Goal: Contribute content: Contribute content

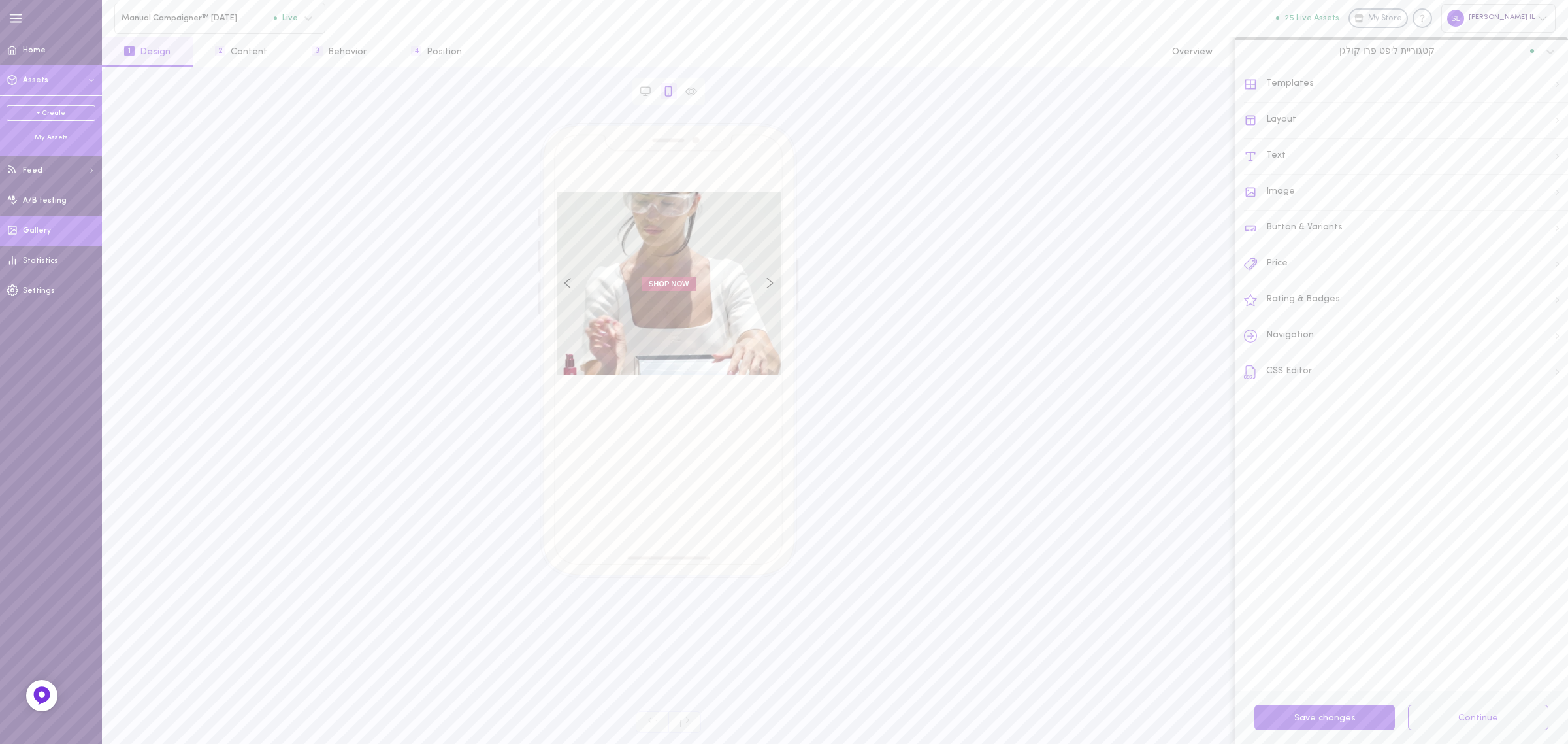
click at [76, 233] on link "Gallery" at bounding box center [51, 231] width 102 height 30
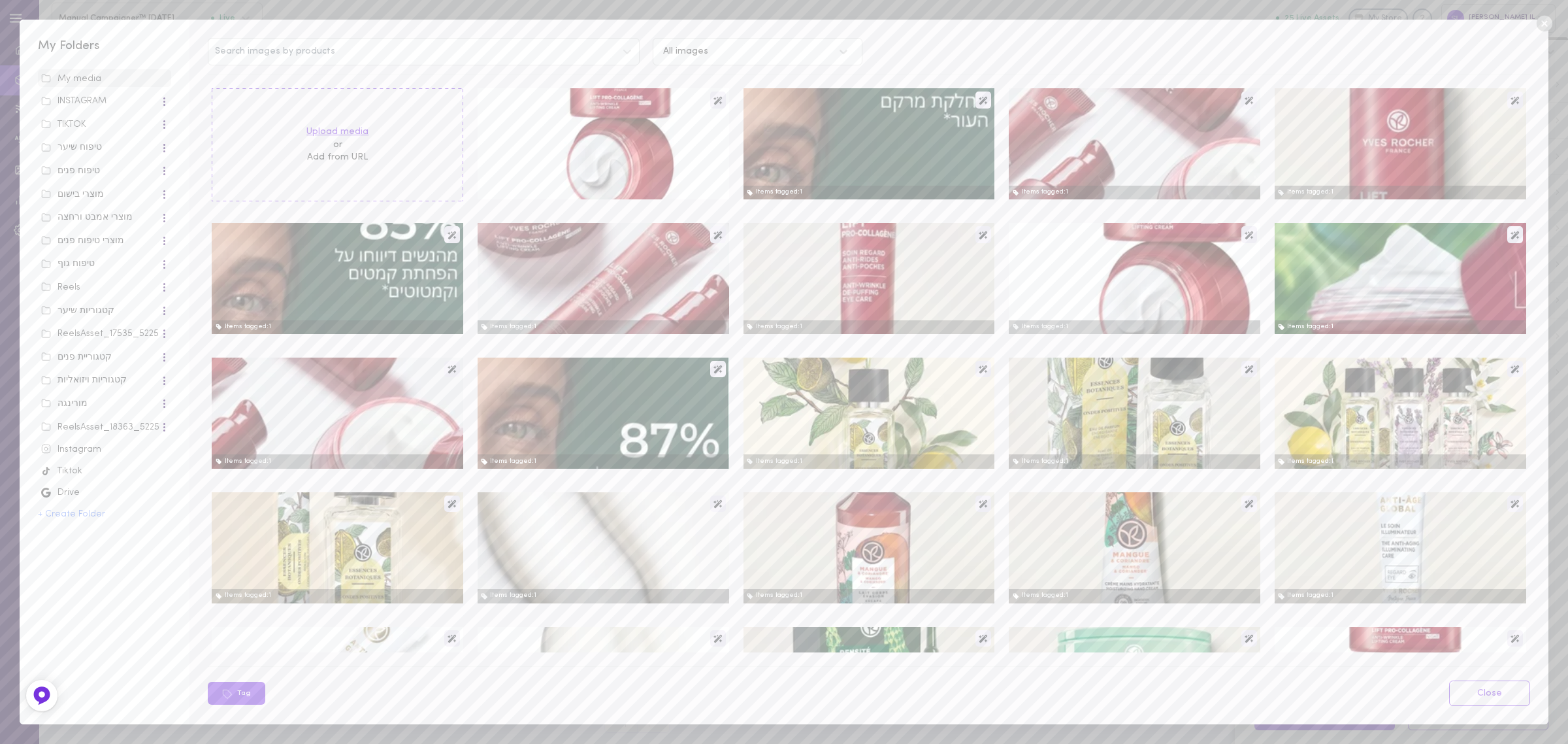
click at [351, 128] on label "Upload media" at bounding box center [338, 132] width 62 height 13
click at [0, 0] on input "Upload media" at bounding box center [0, 0] width 0 height 0
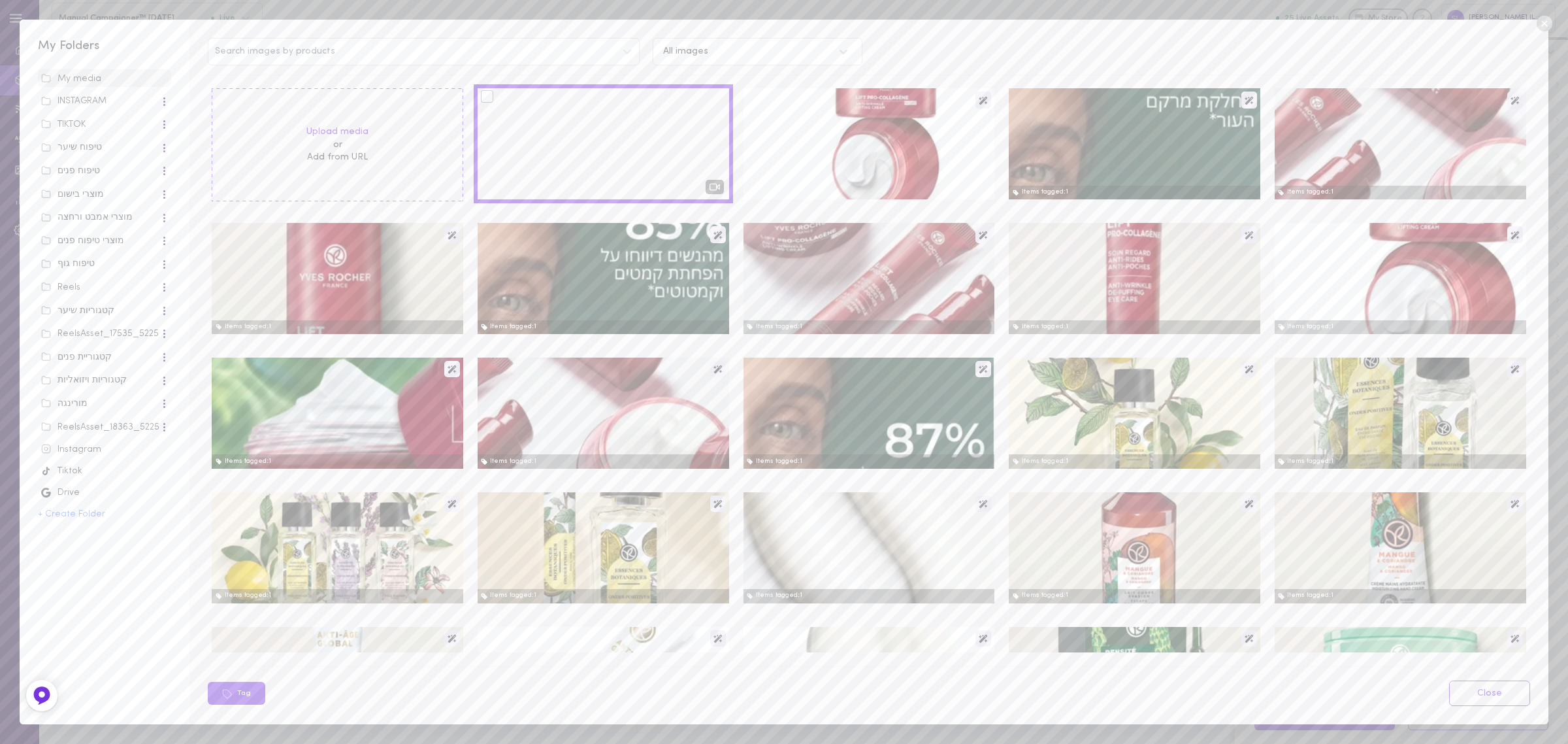
click at [481, 95] on div at bounding box center [487, 97] width 13 height 13
click at [0, 0] on input "checkbox" at bounding box center [0, 0] width 0 height 0
click at [327, 697] on button "Tag" at bounding box center [318, 693] width 58 height 23
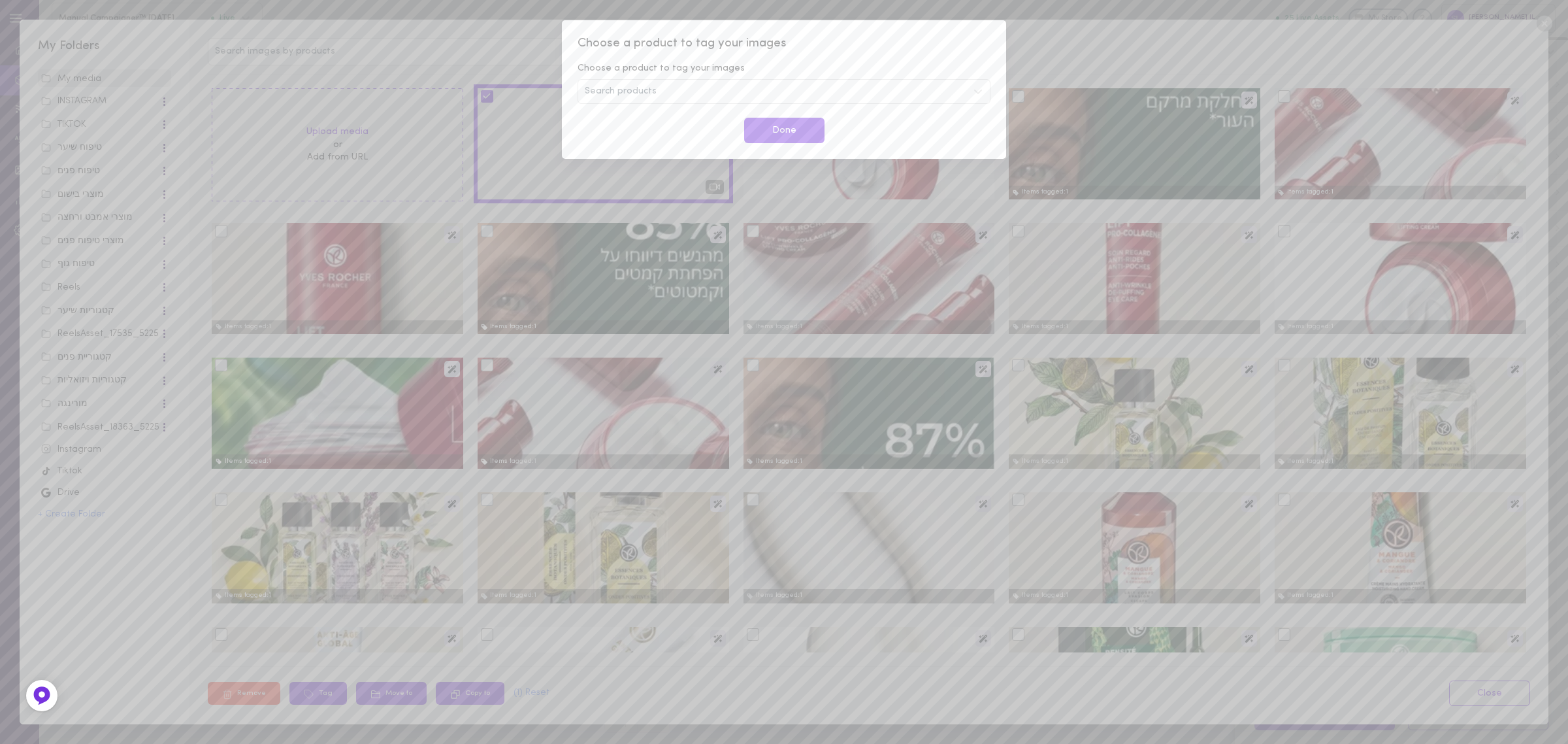
click at [603, 89] on span "Search products" at bounding box center [621, 91] width 72 height 9
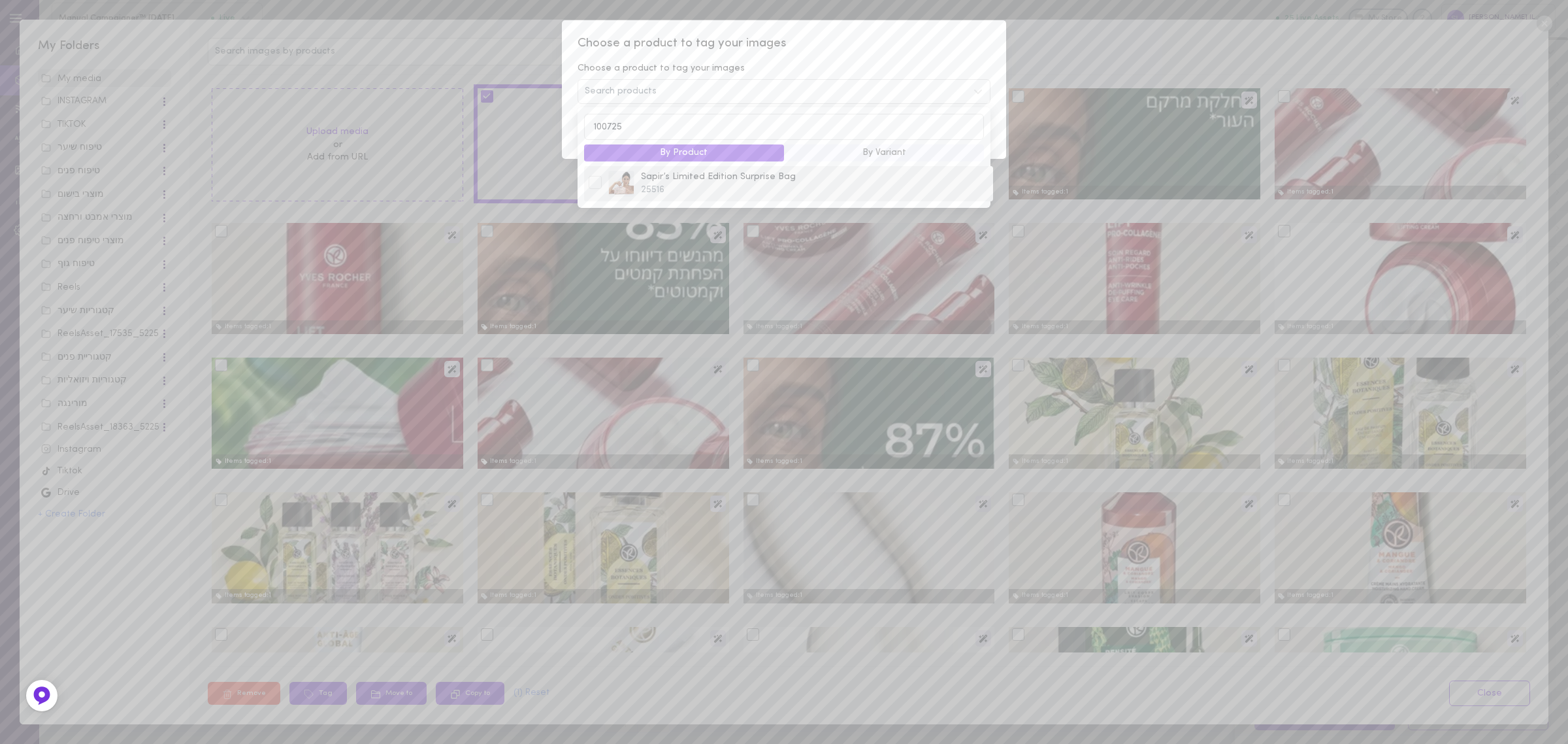
type input "100725"
click at [596, 181] on div at bounding box center [595, 182] width 13 height 13
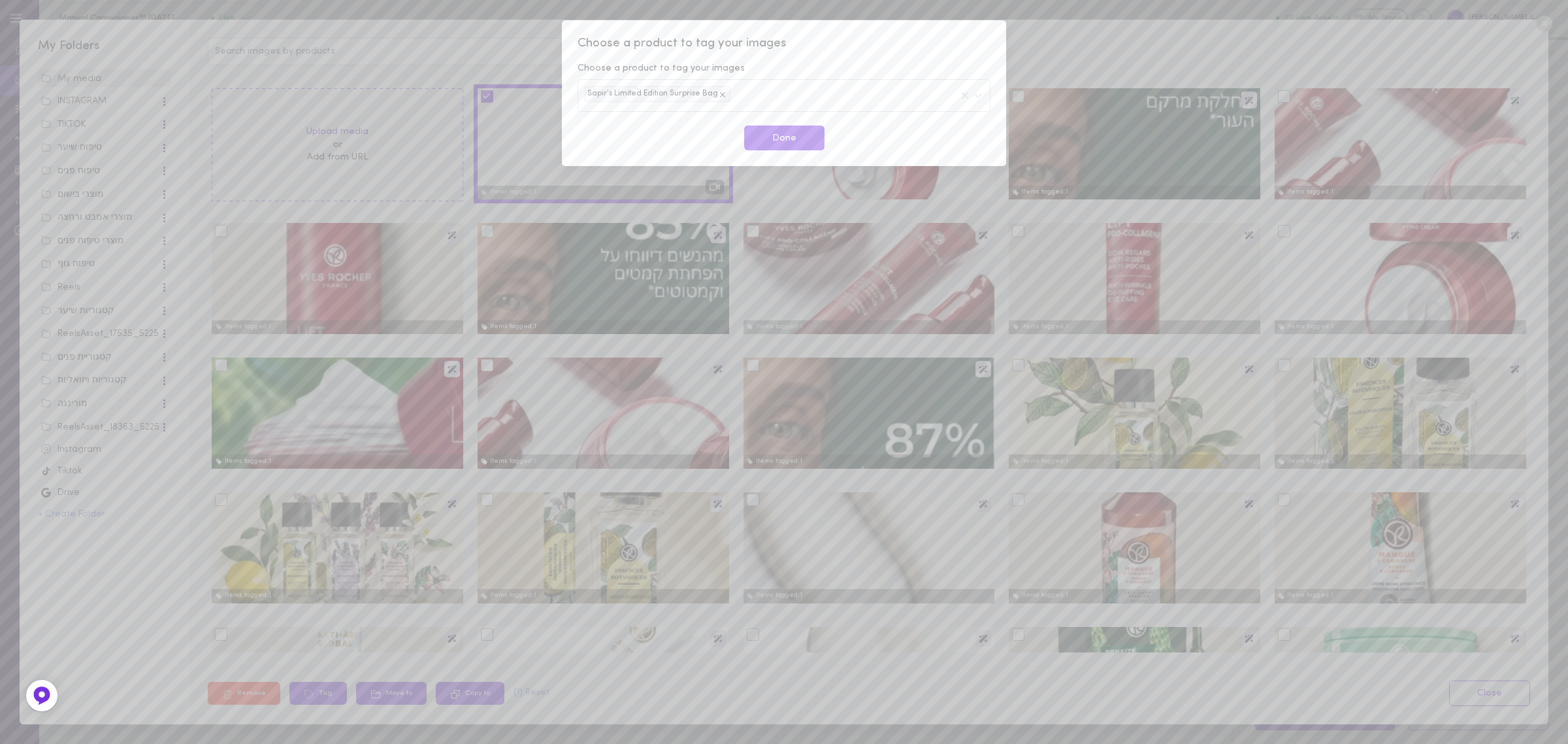
click at [825, 70] on div "Choose a product to tag your images" at bounding box center [784, 69] width 413 height 13
click at [792, 138] on button "Done" at bounding box center [784, 138] width 81 height 26
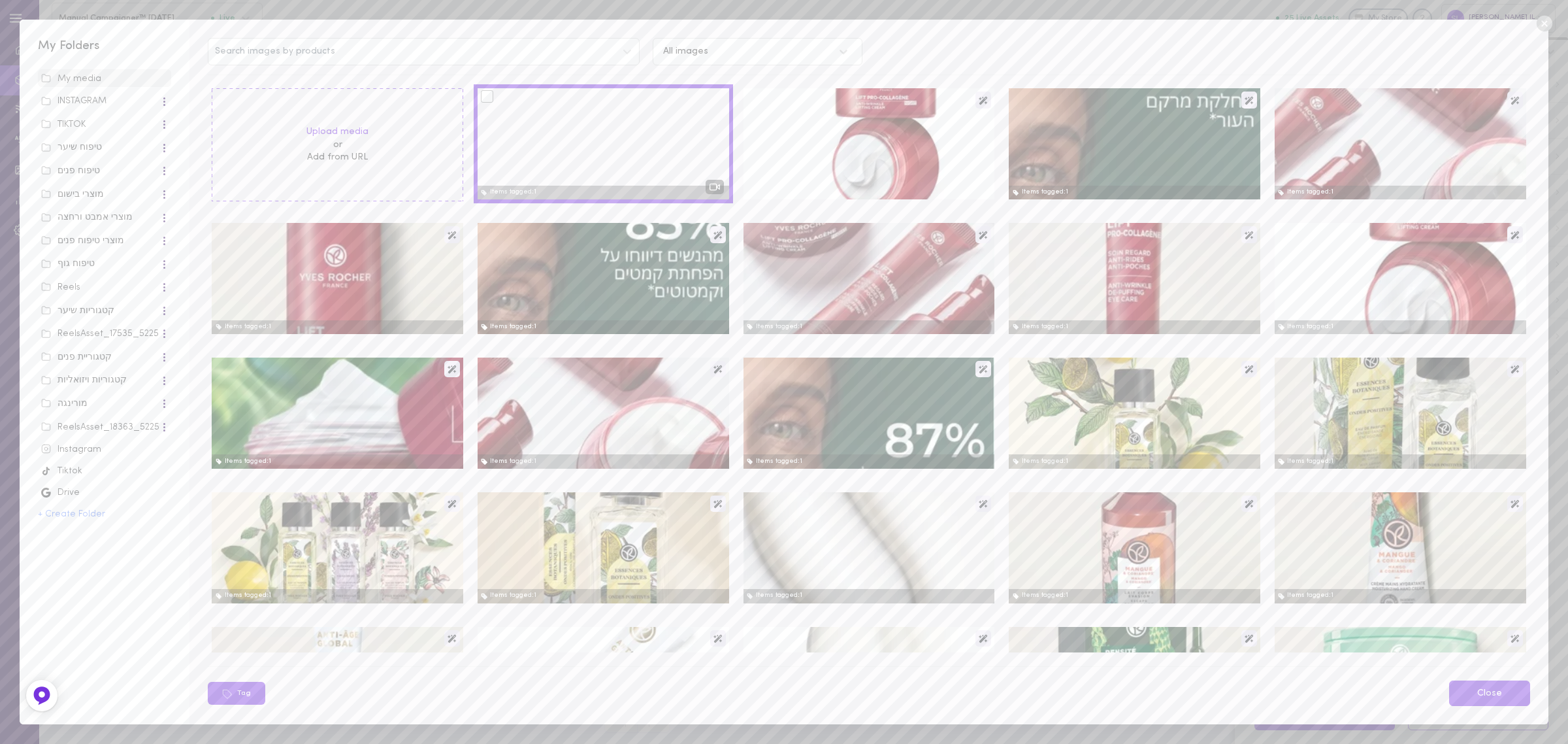
click at [1472, 698] on link "Close" at bounding box center [1489, 693] width 81 height 26
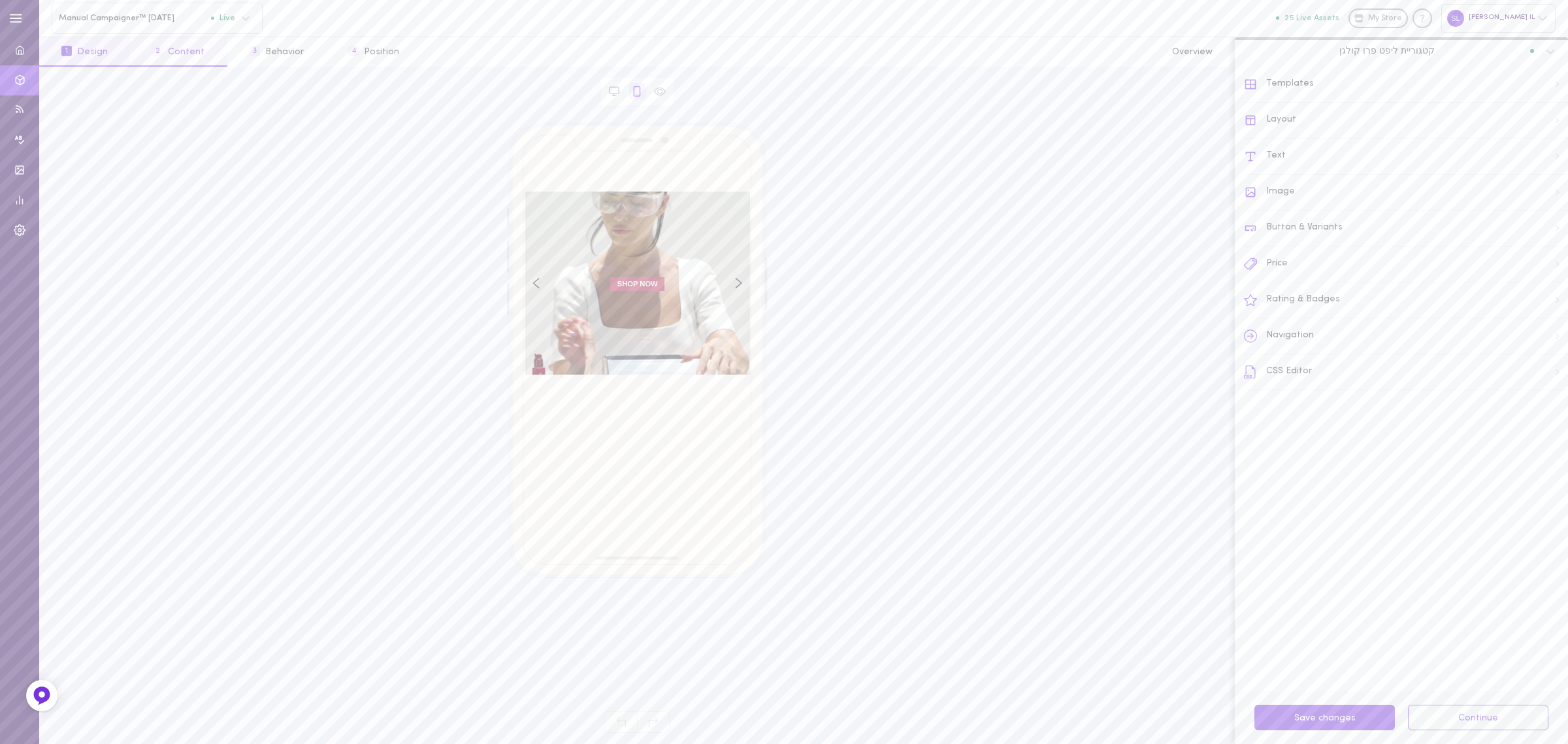
click at [203, 51] on button "2 Content" at bounding box center [178, 52] width 97 height 30
click at [1401, 51] on span "קטגוריית ליפט פרו קולגן" at bounding box center [1387, 50] width 95 height 12
click at [1557, 59] on div at bounding box center [1554, 52] width 30 height 22
click at [1550, 51] on icon at bounding box center [1550, 52] width 8 height 5
click at [1405, 219] on div "עמוד הבחירות של [PERSON_NAME]" at bounding box center [1401, 214] width 333 height 26
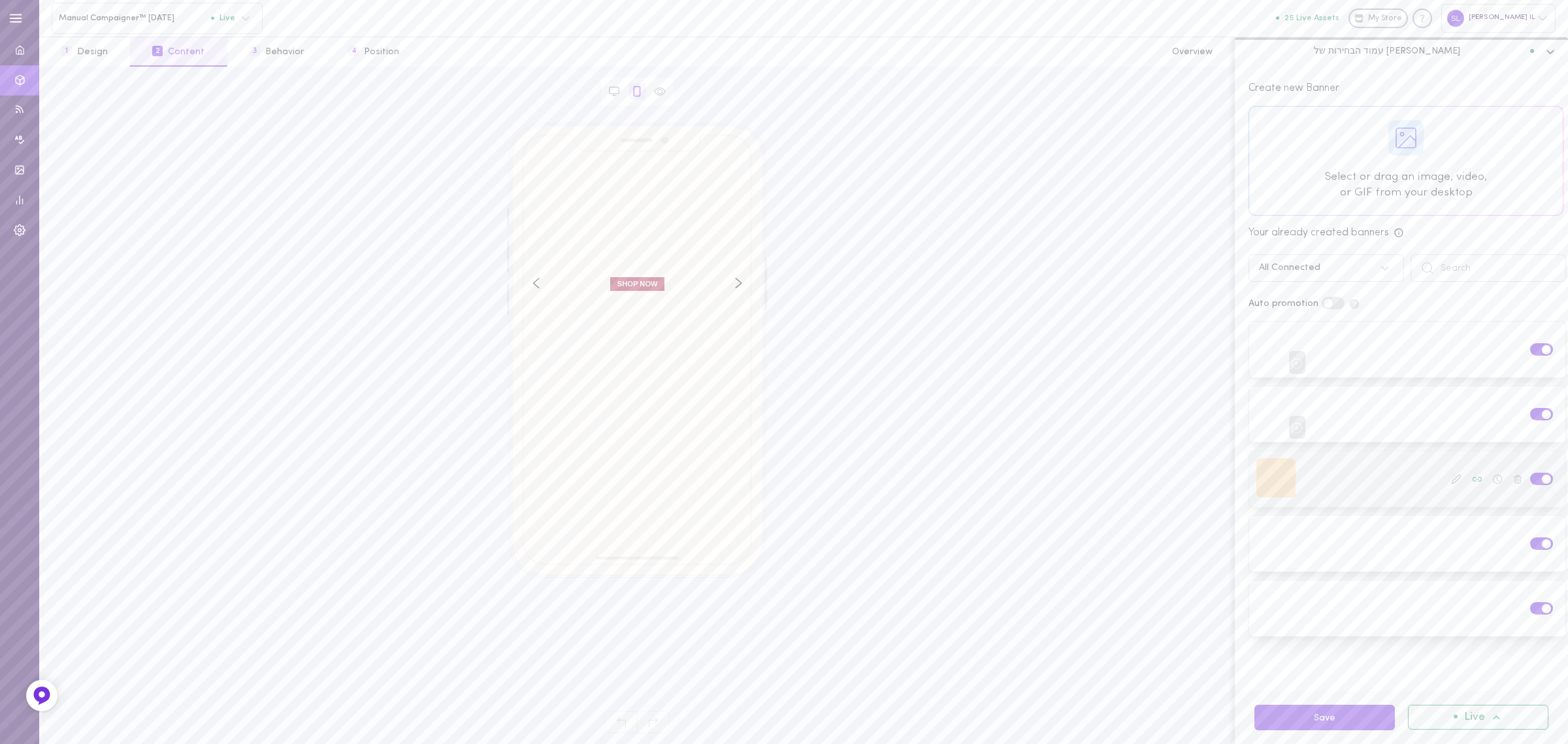
click at [1280, 475] on div at bounding box center [1276, 477] width 39 height 39
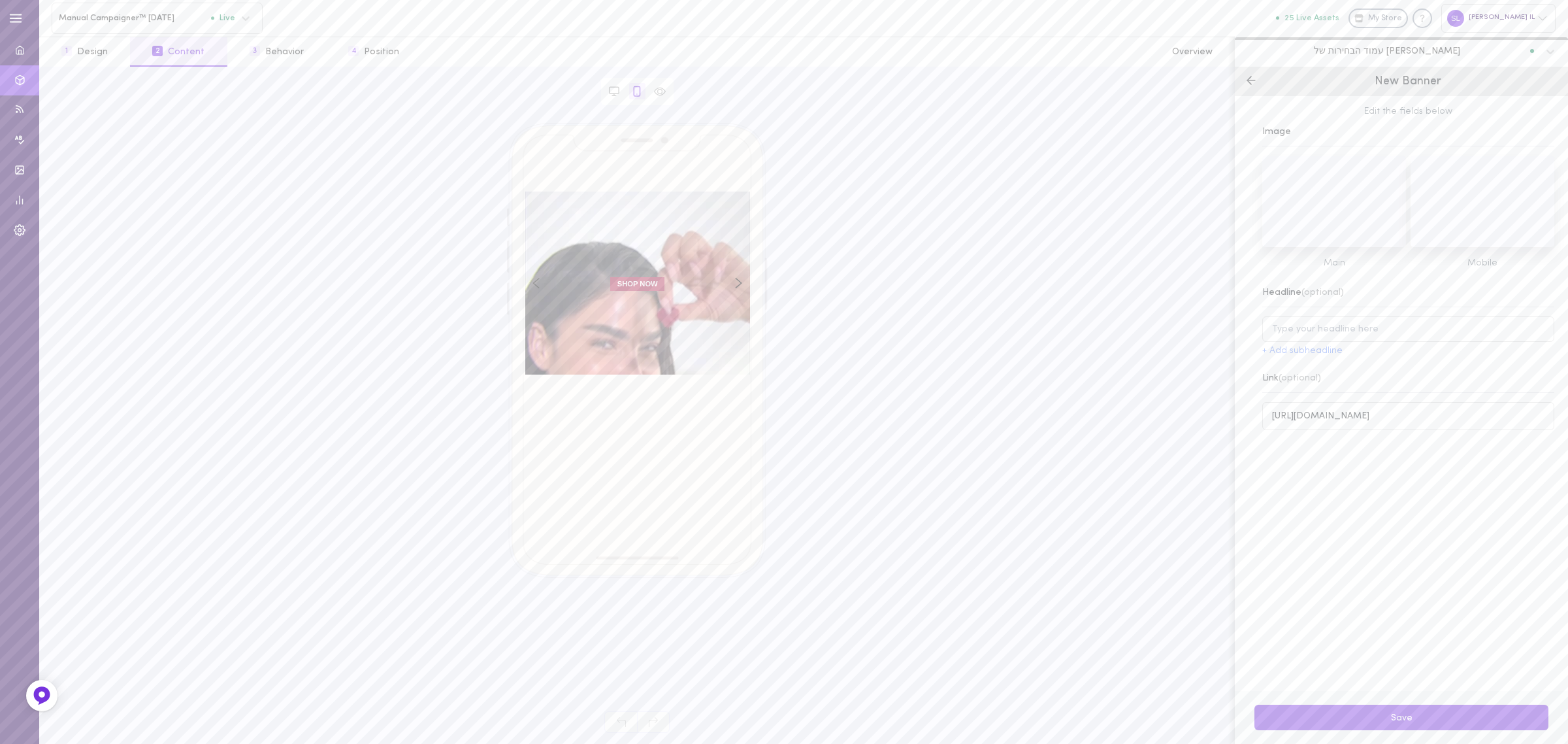
click at [1248, 79] on polyline at bounding box center [1248, 81] width 4 height 8
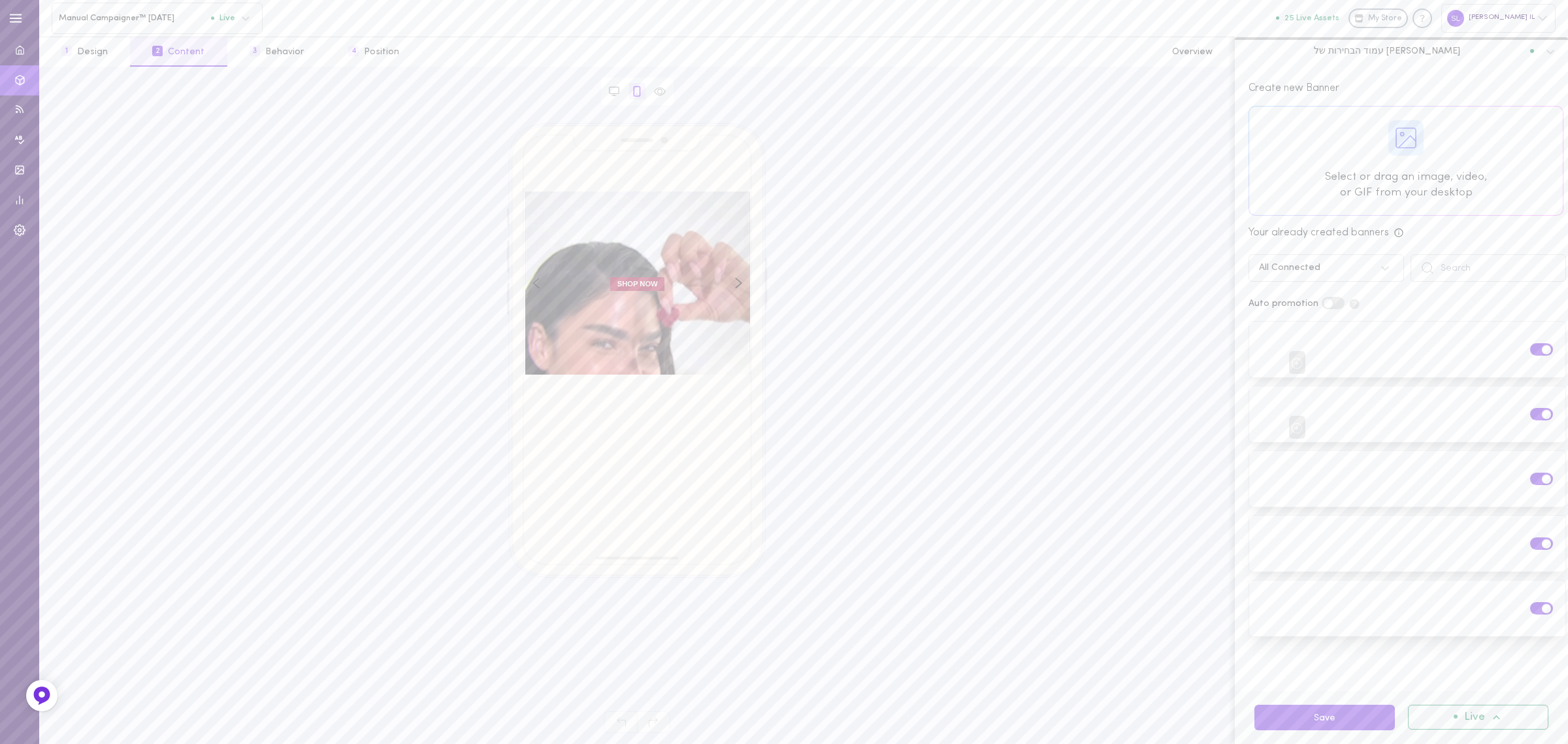
click at [1347, 158] on div at bounding box center [1406, 161] width 314 height 109
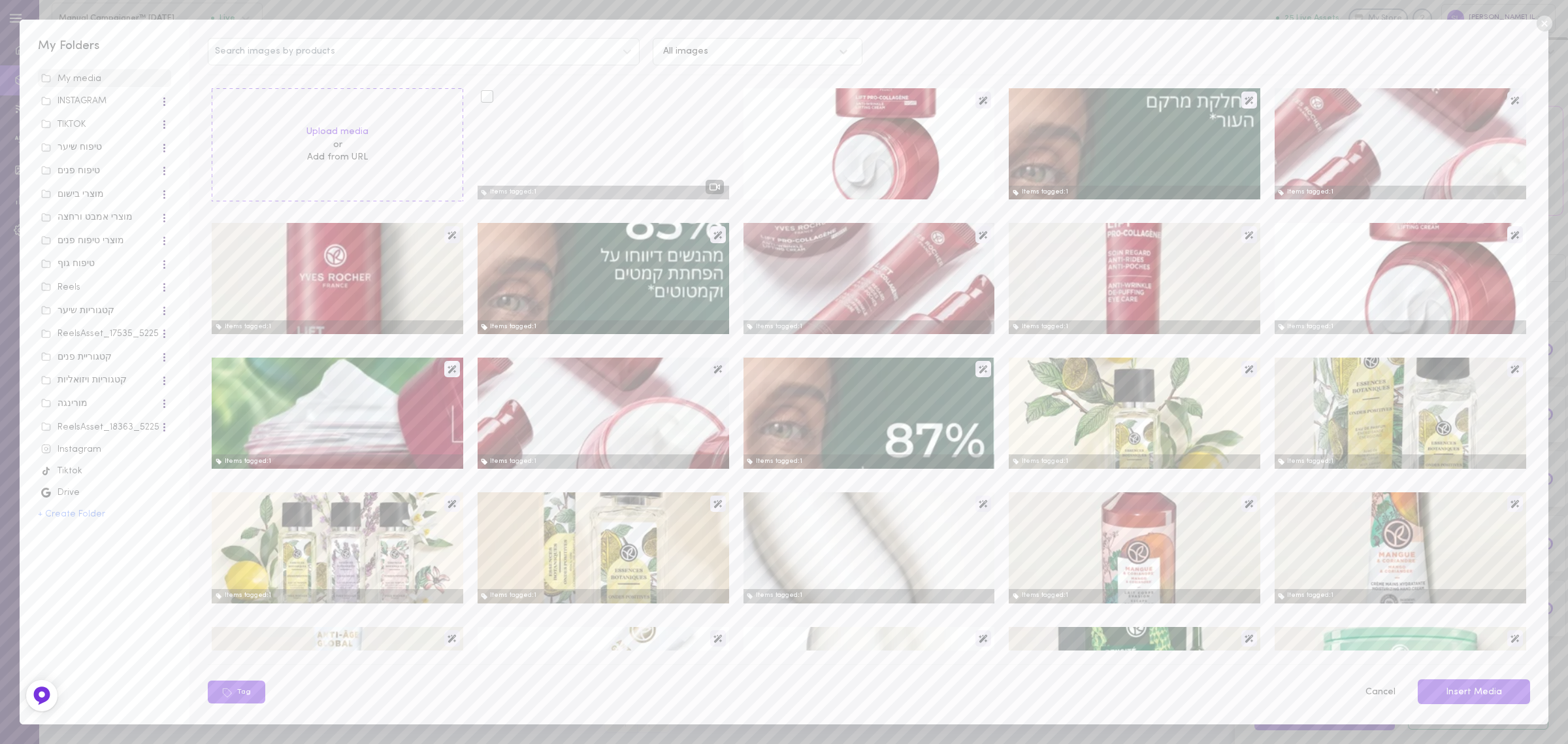
click at [550, 133] on div at bounding box center [603, 143] width 252 height 111
click at [1459, 693] on button "Insert Media" at bounding box center [1474, 692] width 113 height 26
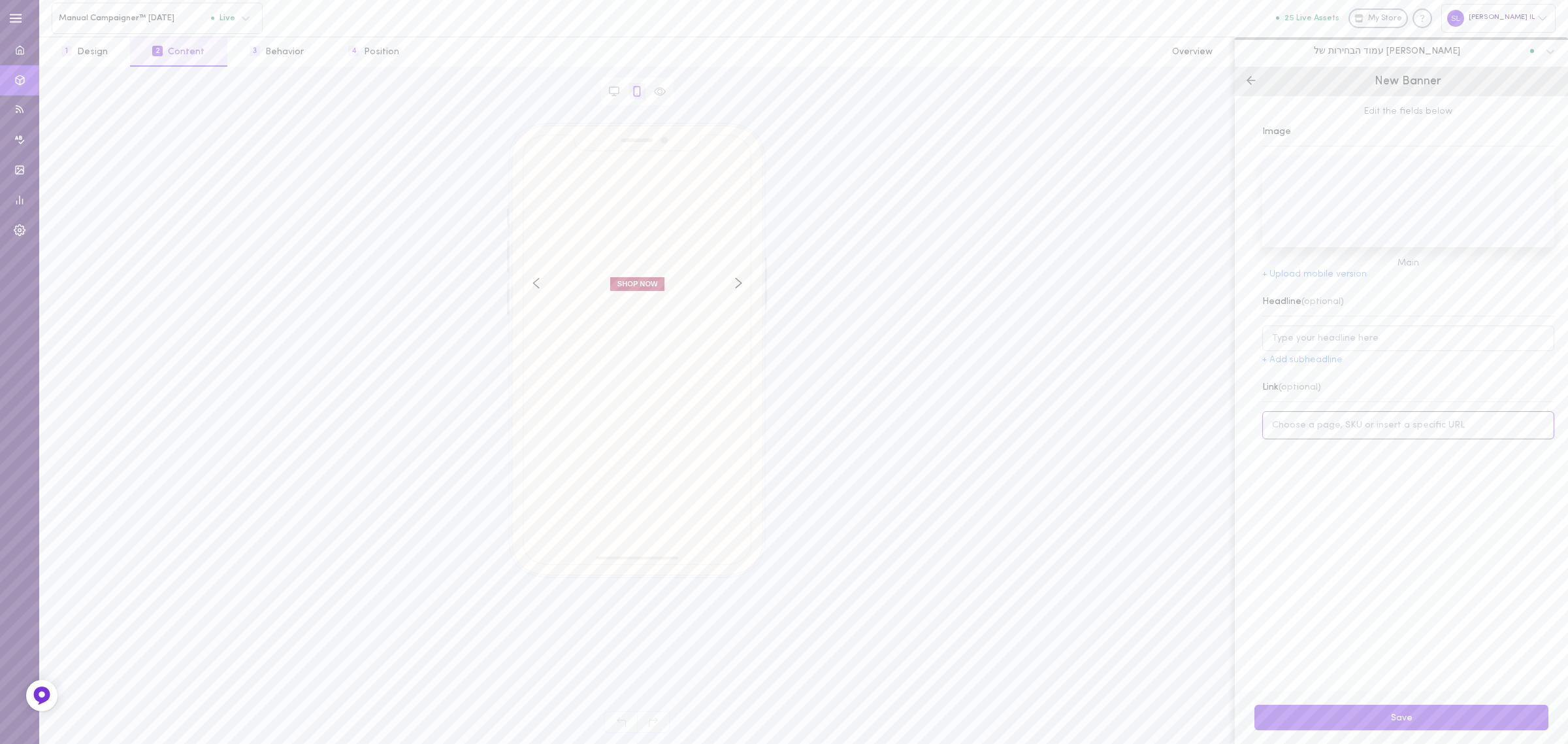
click at [1475, 428] on input at bounding box center [1408, 424] width 292 height 28
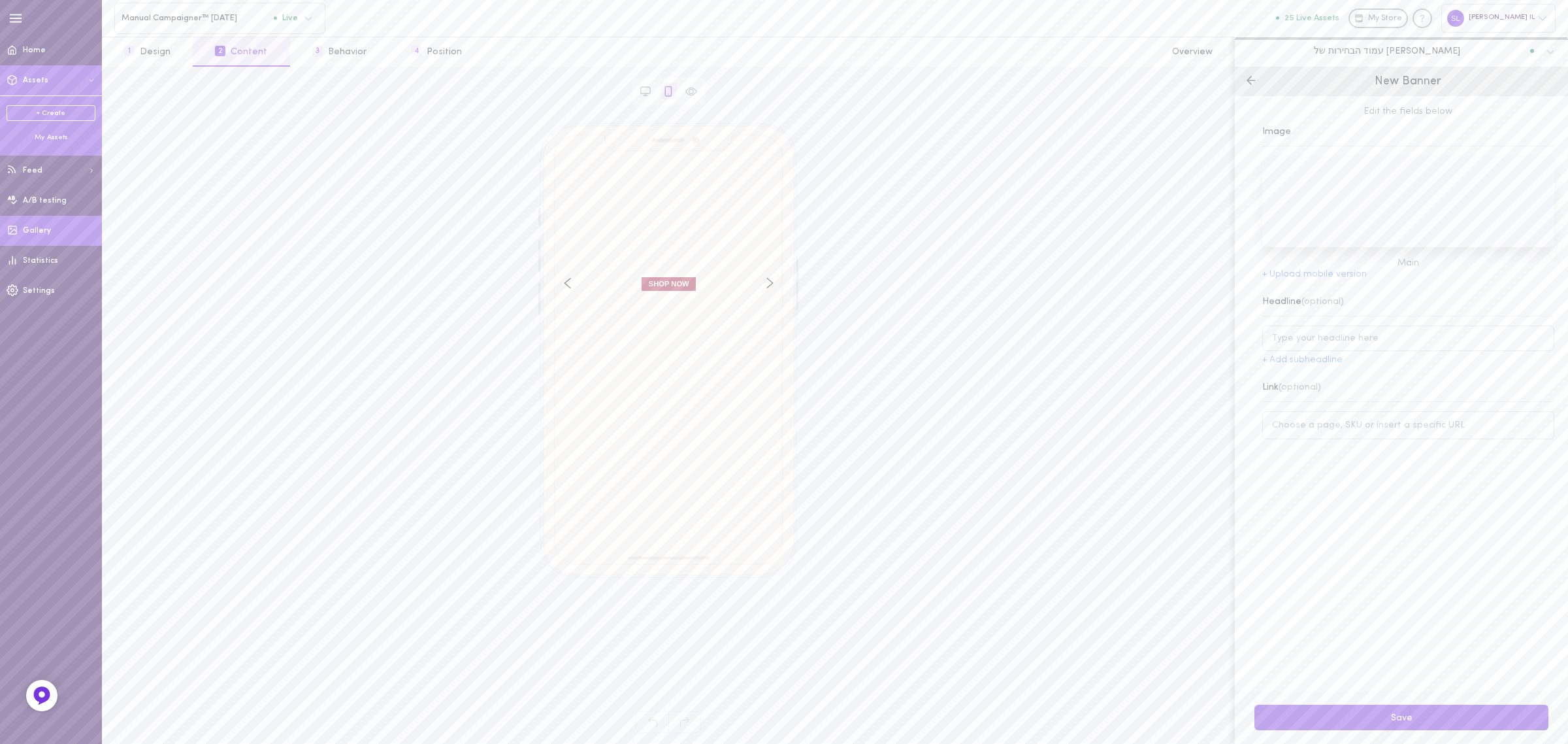
click at [46, 233] on span "Gallery" at bounding box center [37, 231] width 28 height 8
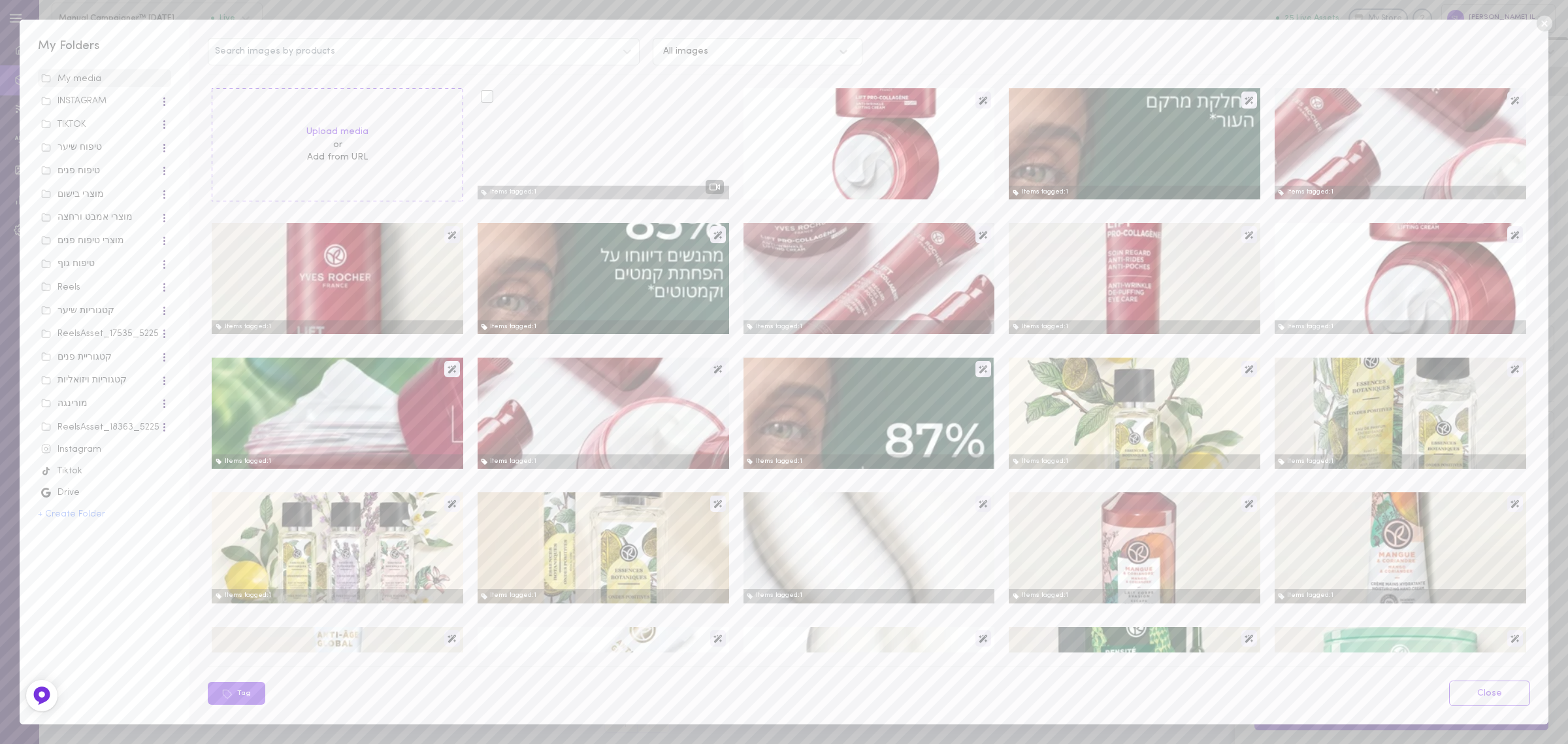
click at [482, 96] on div at bounding box center [487, 97] width 13 height 13
click at [0, 0] on input "checkbox" at bounding box center [0, 0] width 0 height 0
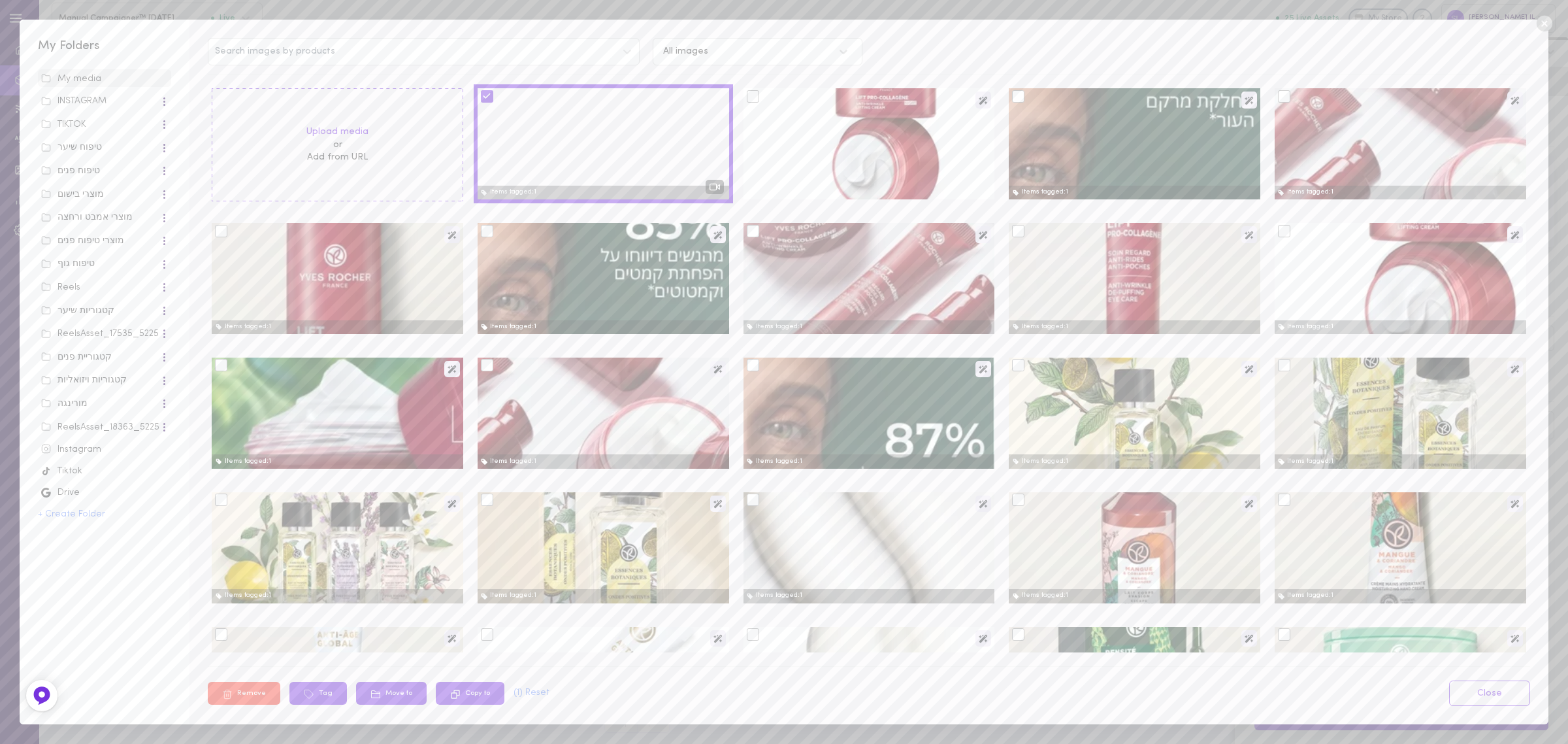
click at [235, 690] on button "Remove" at bounding box center [244, 693] width 73 height 23
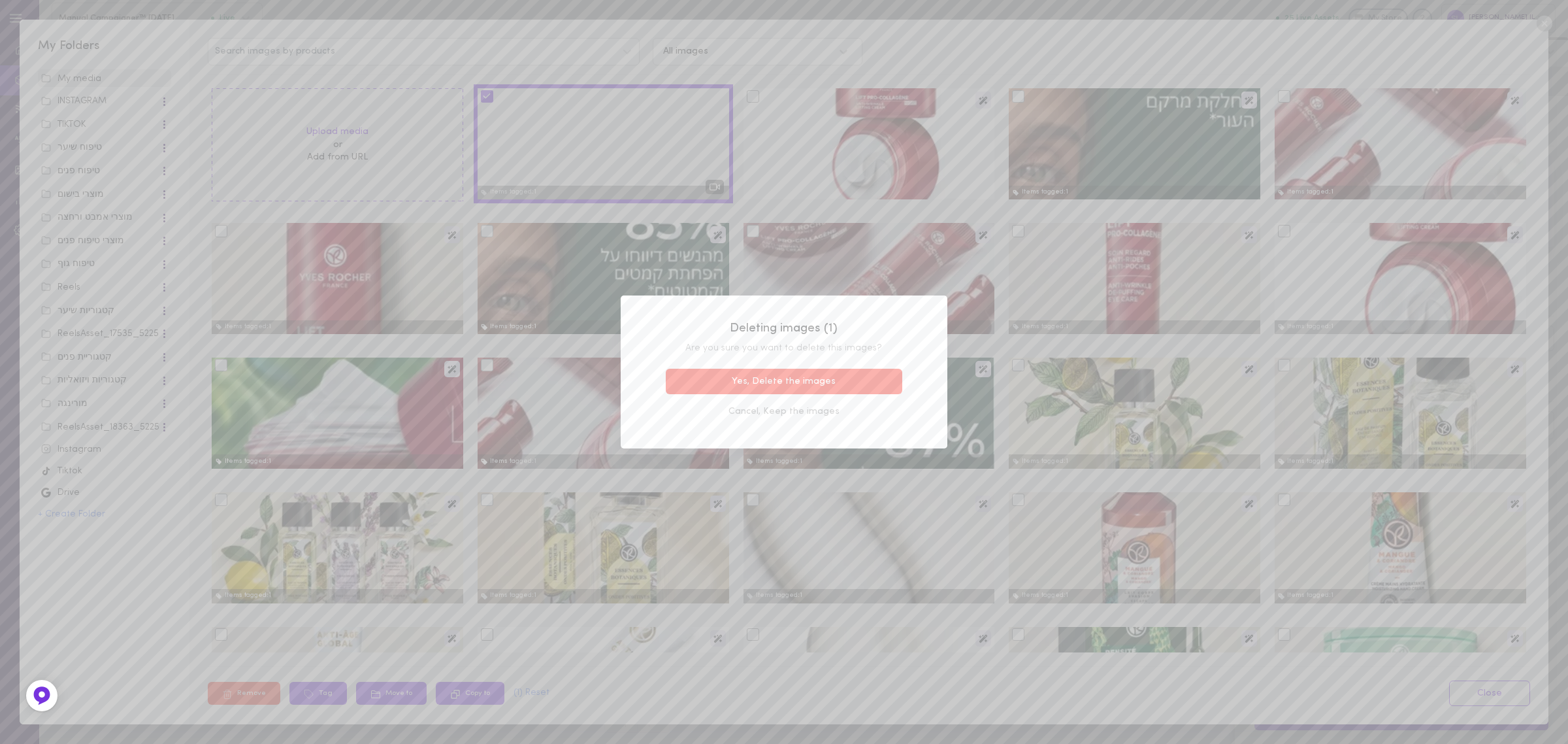
click at [834, 380] on button "Yes, Delete the images" at bounding box center [784, 381] width 236 height 26
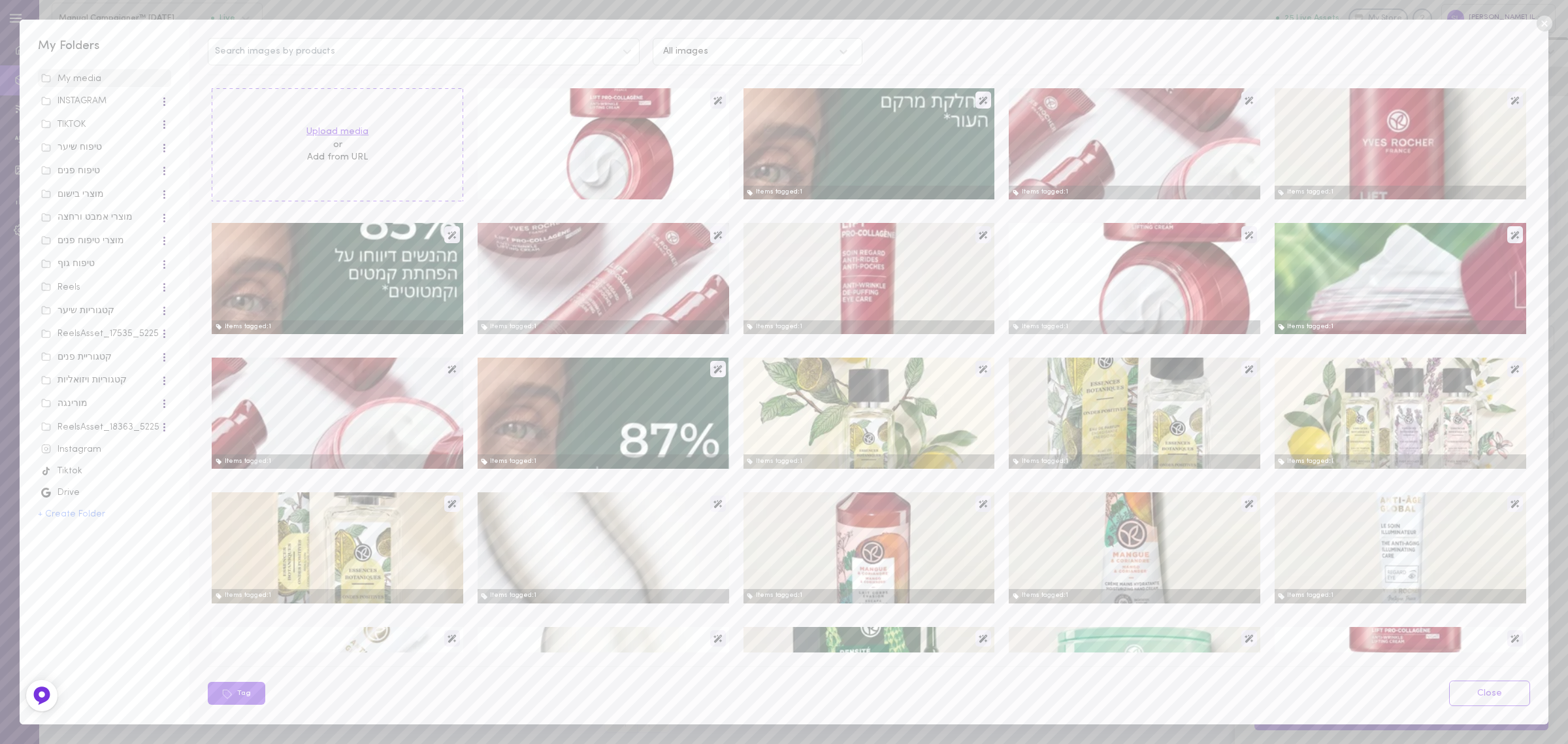
click at [331, 132] on label "Upload media" at bounding box center [338, 132] width 62 height 13
click at [0, 0] on input "Upload media" at bounding box center [0, 0] width 0 height 0
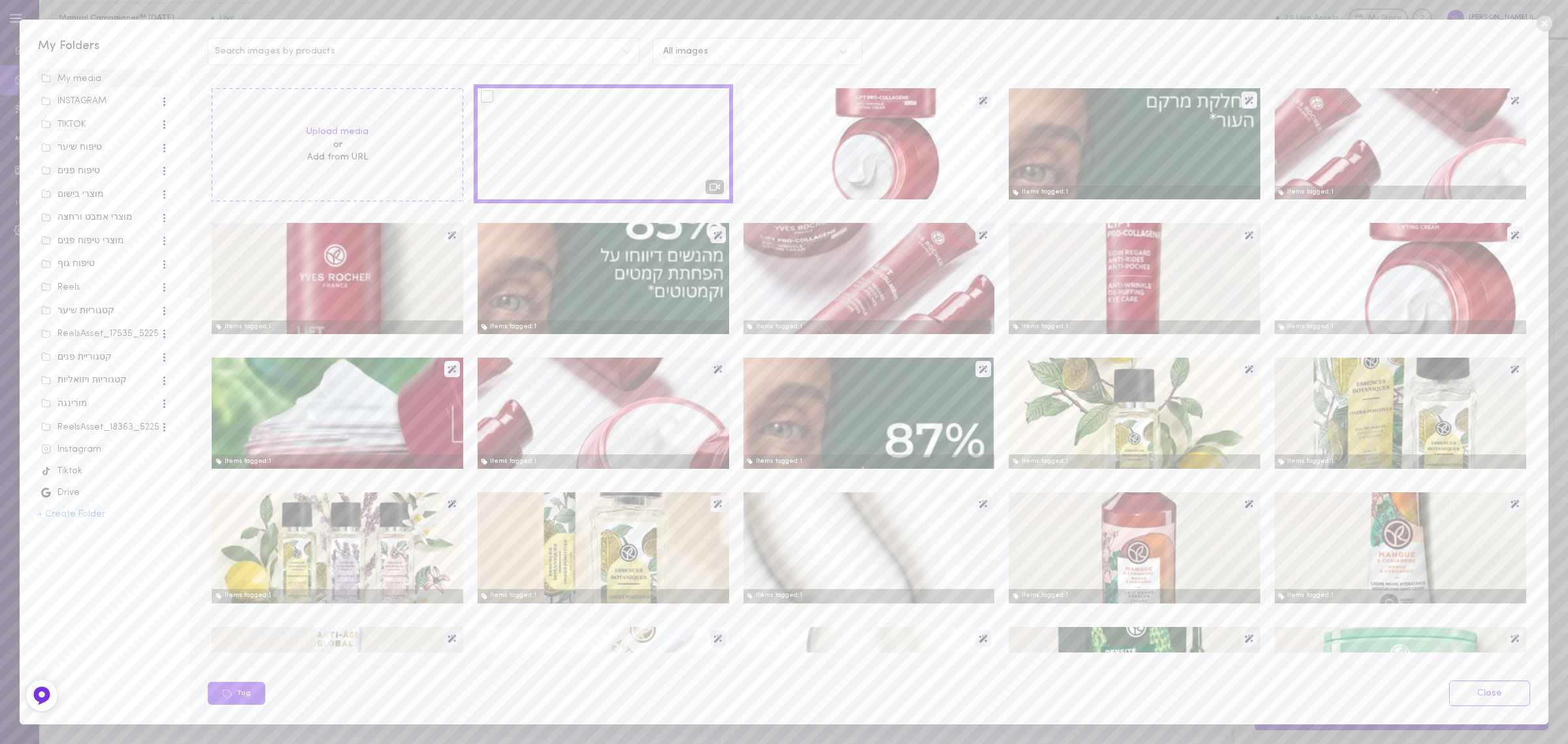
click at [484, 97] on div at bounding box center [487, 97] width 13 height 13
click at [0, 0] on input "checkbox" at bounding box center [0, 0] width 0 height 0
click at [331, 697] on button "Tag" at bounding box center [318, 693] width 58 height 23
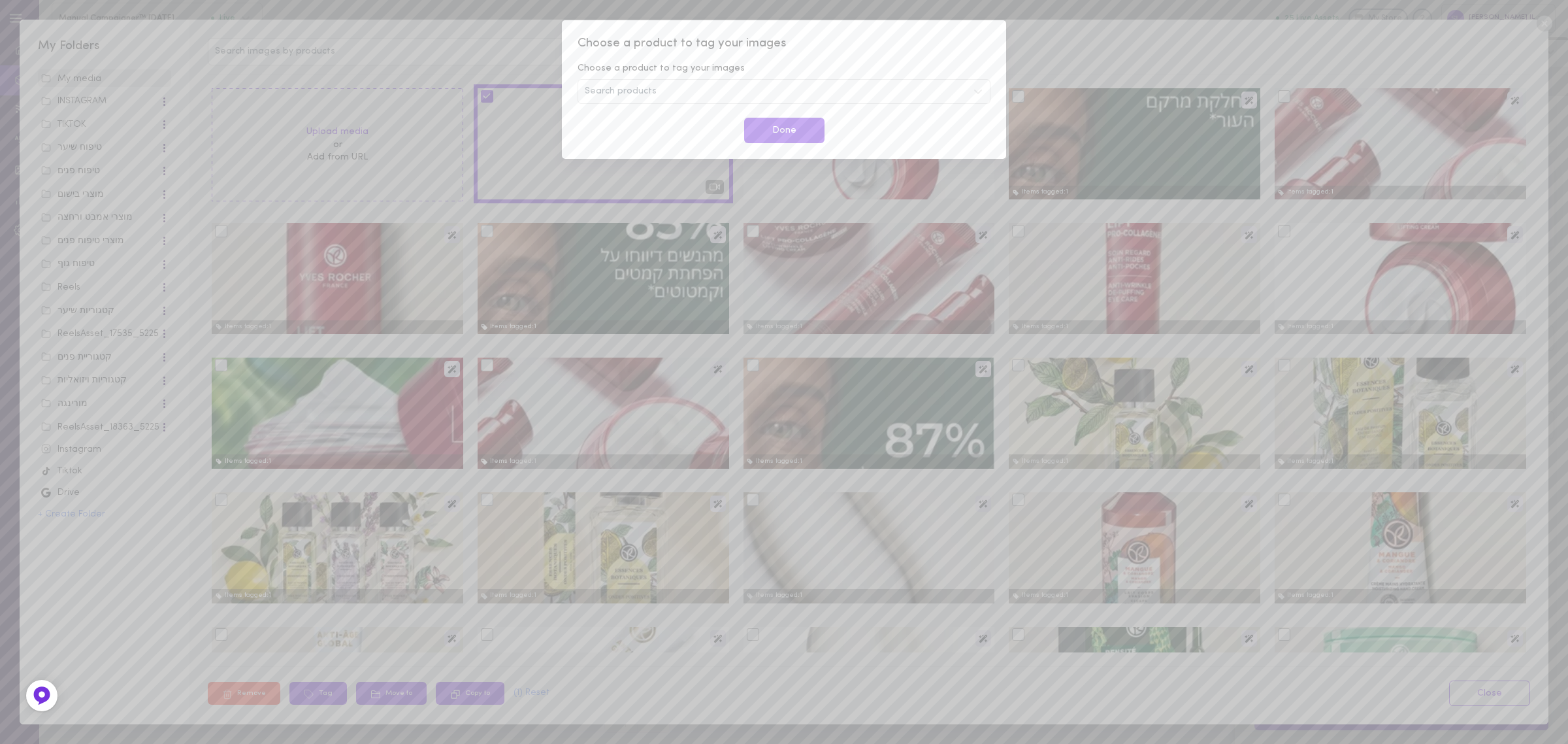
click at [594, 93] on span "Search products" at bounding box center [621, 91] width 72 height 9
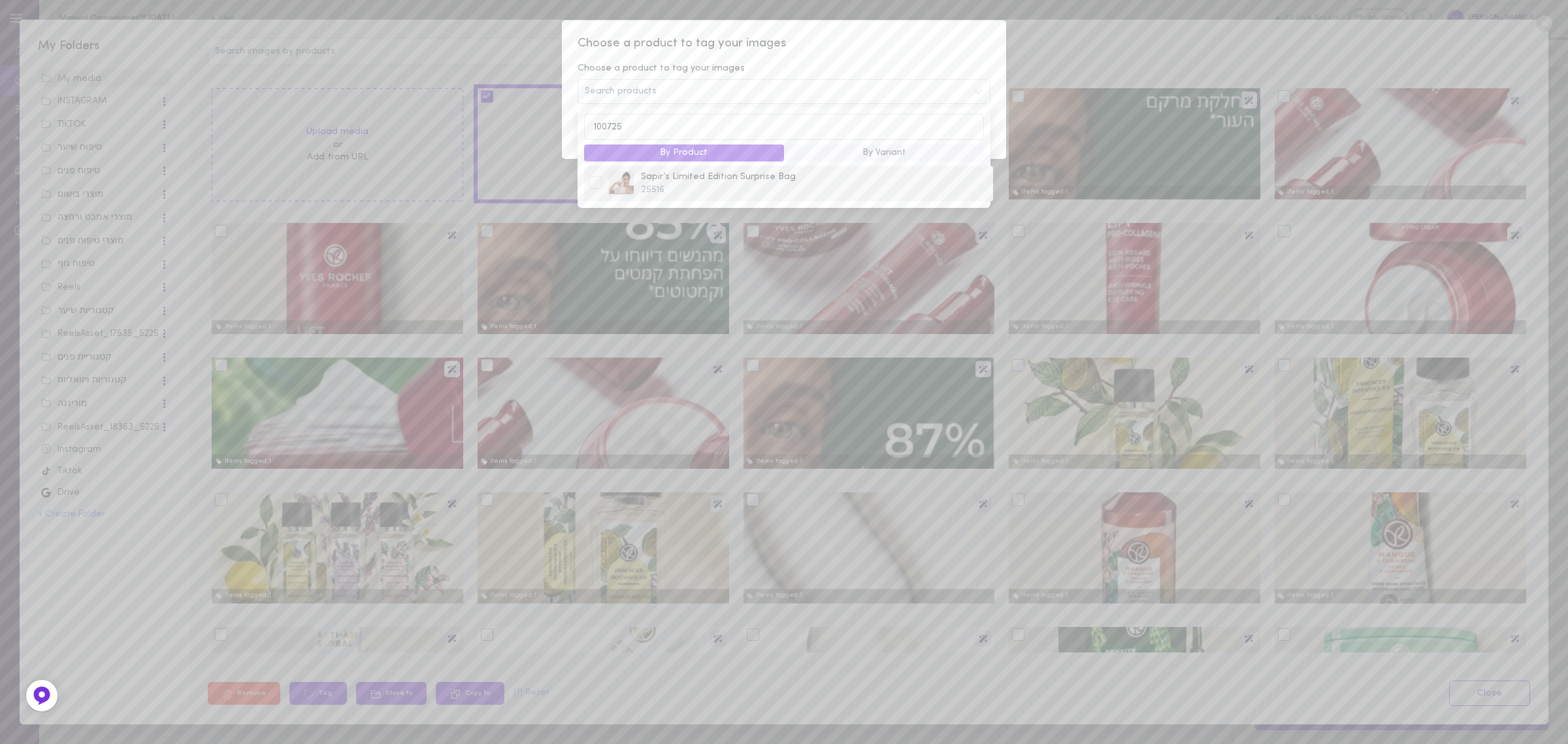
type input "100725"
click at [596, 189] on div at bounding box center [595, 182] width 13 height 13
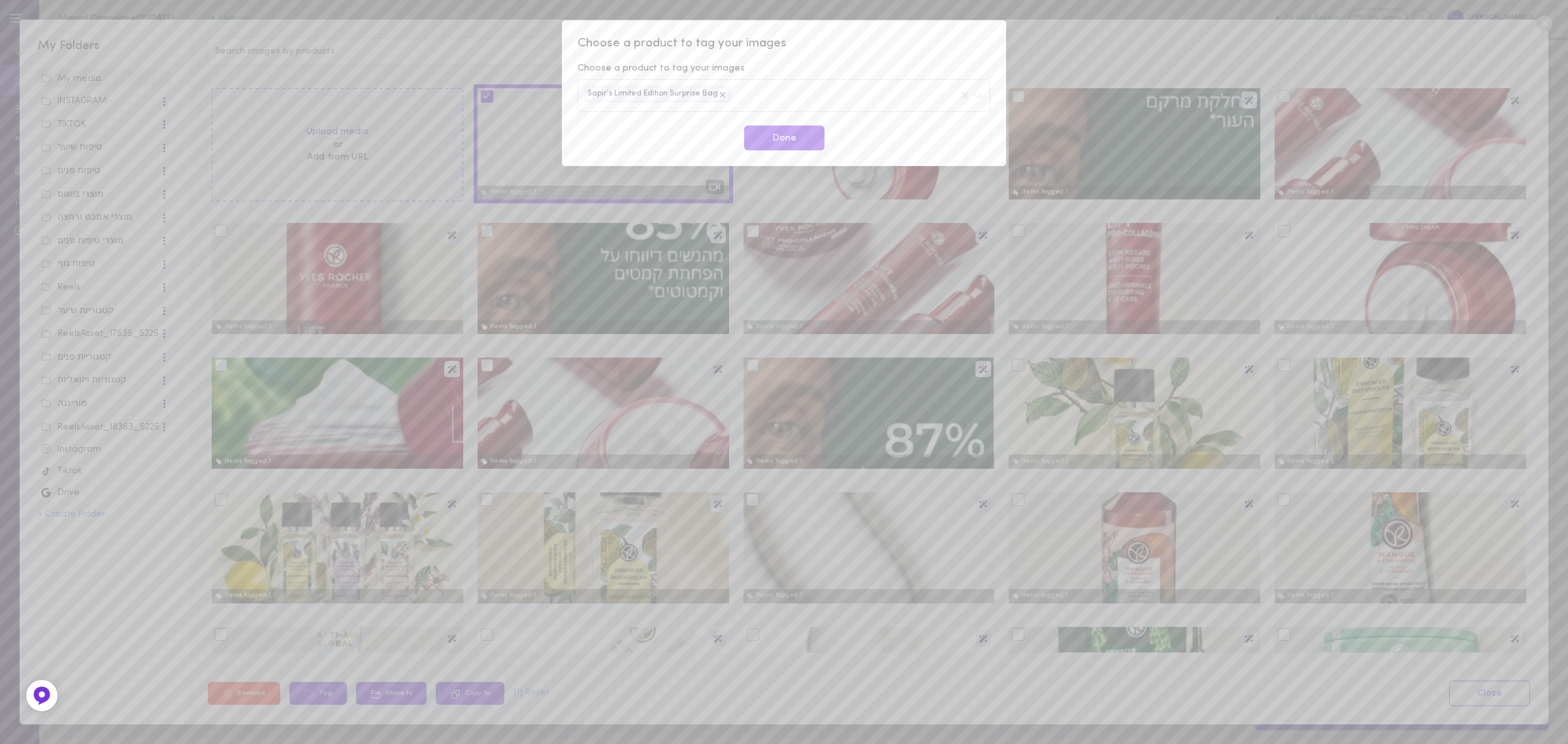
click at [861, 49] on span "Choose a product to tag your images" at bounding box center [784, 43] width 413 height 17
click at [811, 134] on button "Done" at bounding box center [784, 138] width 81 height 26
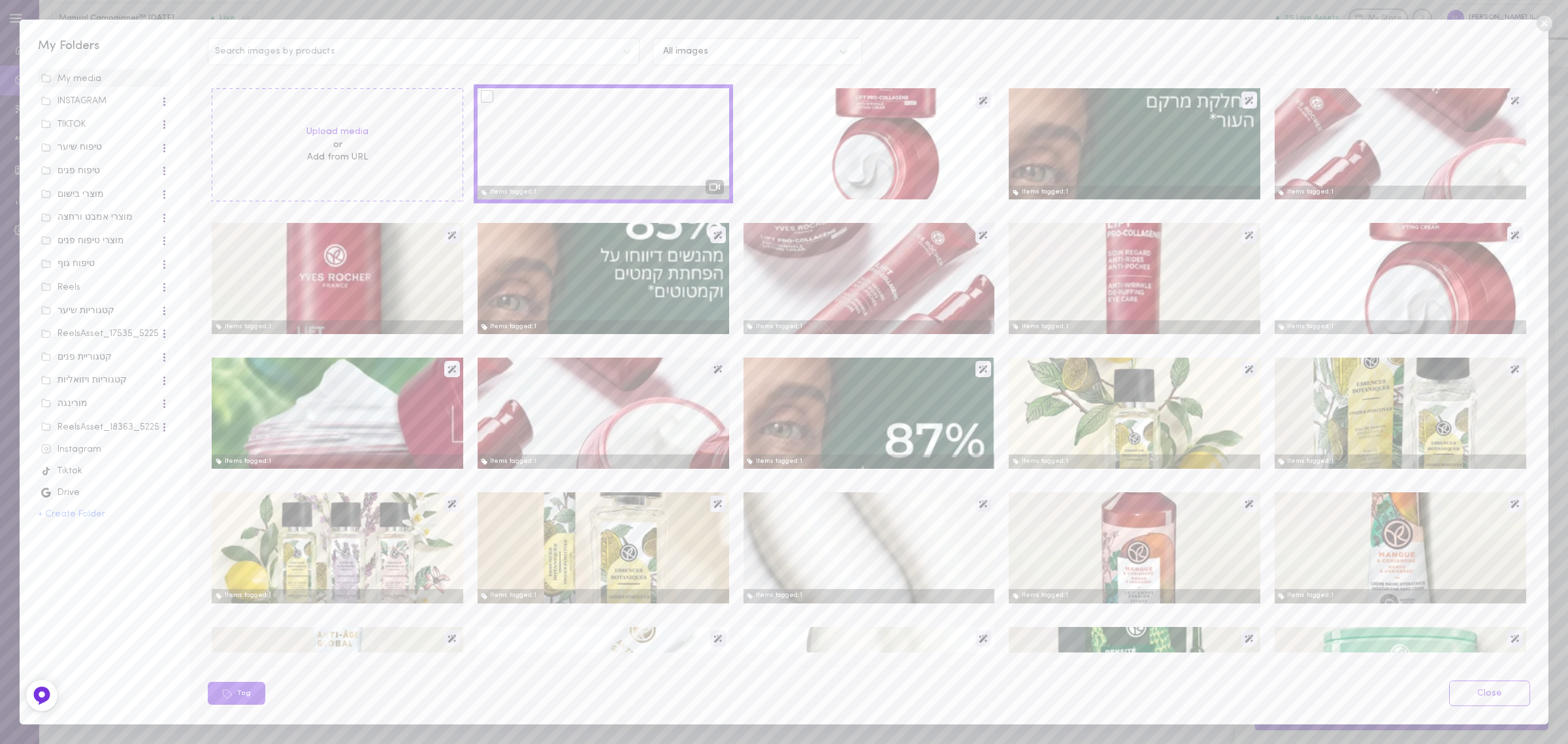
click at [1543, 27] on icon at bounding box center [1544, 24] width 16 height 16
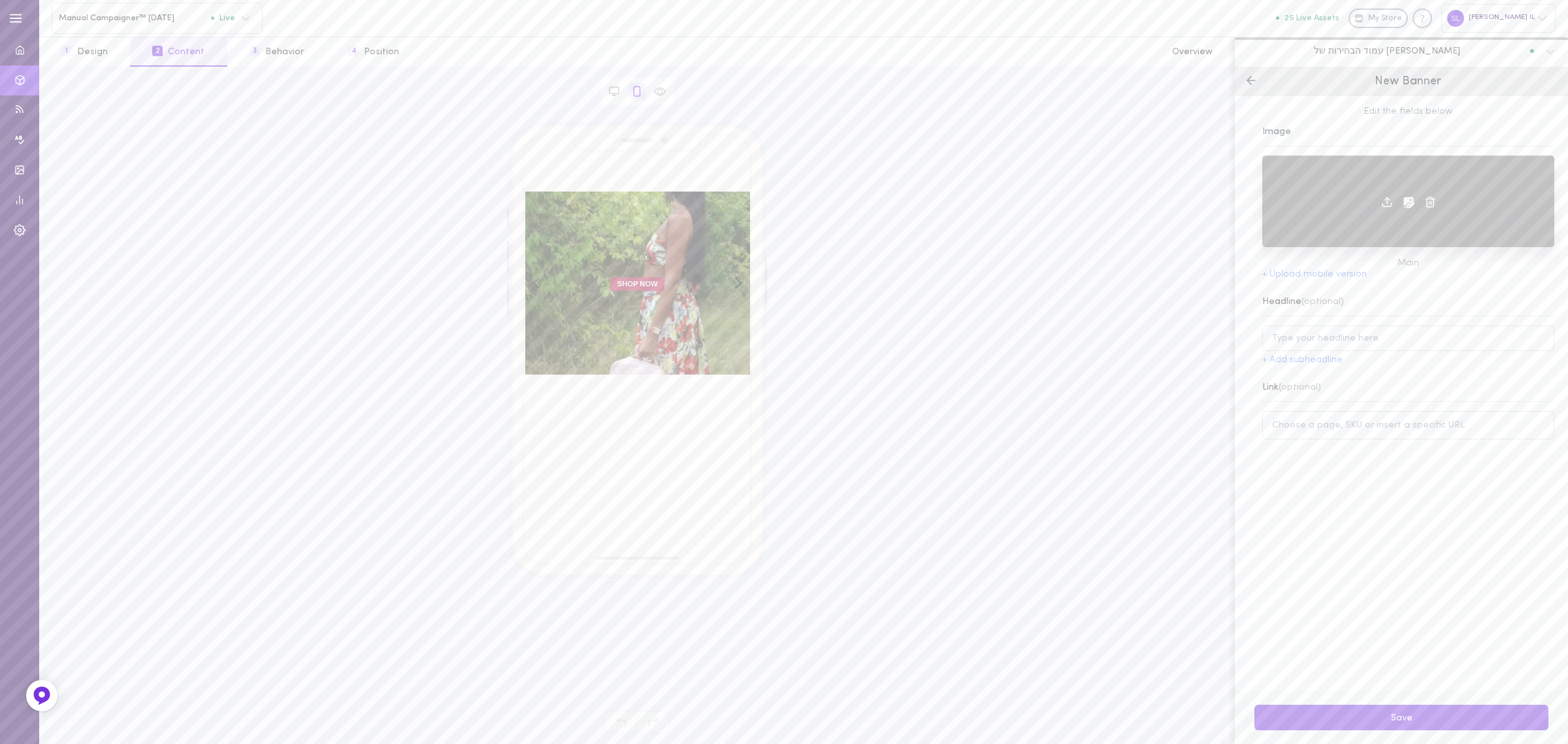
click at [1426, 197] on icon at bounding box center [1429, 201] width 7 height 10
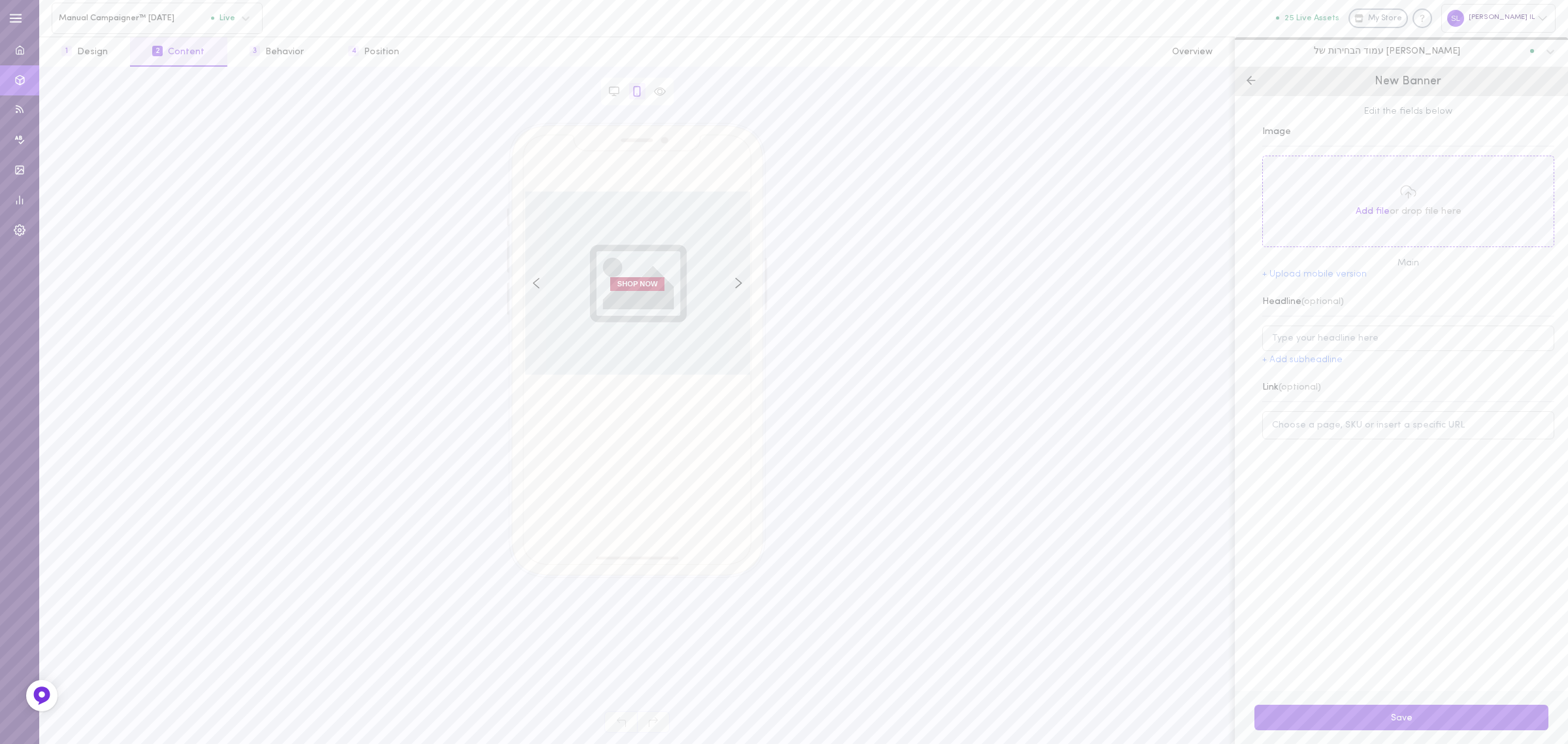
click at [1419, 177] on div "Add file or drop file here" at bounding box center [1408, 201] width 292 height 91
click at [1372, 210] on span "Add file" at bounding box center [1372, 211] width 34 height 10
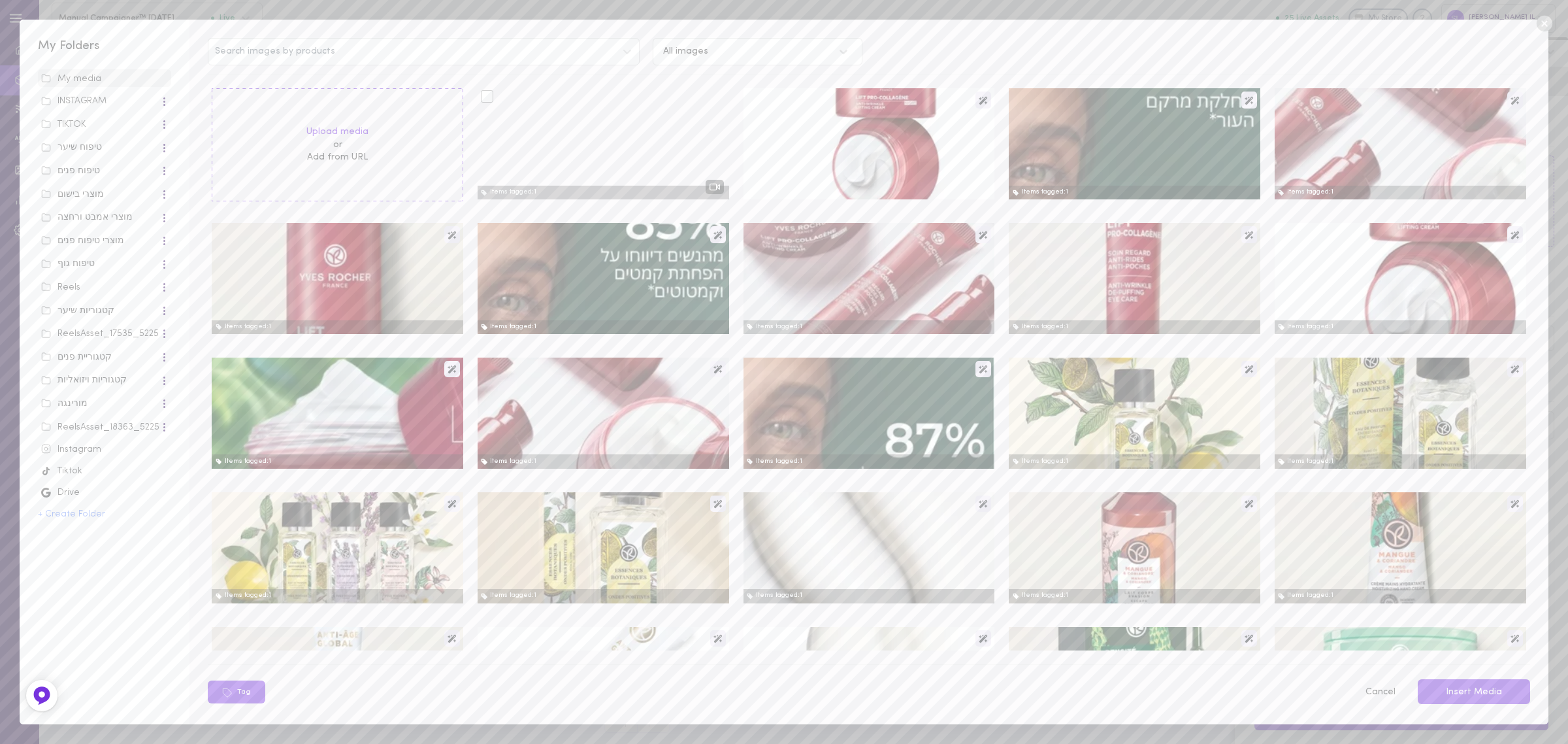
click at [680, 150] on div at bounding box center [603, 143] width 252 height 111
click at [1494, 687] on button "Insert Media" at bounding box center [1474, 692] width 113 height 26
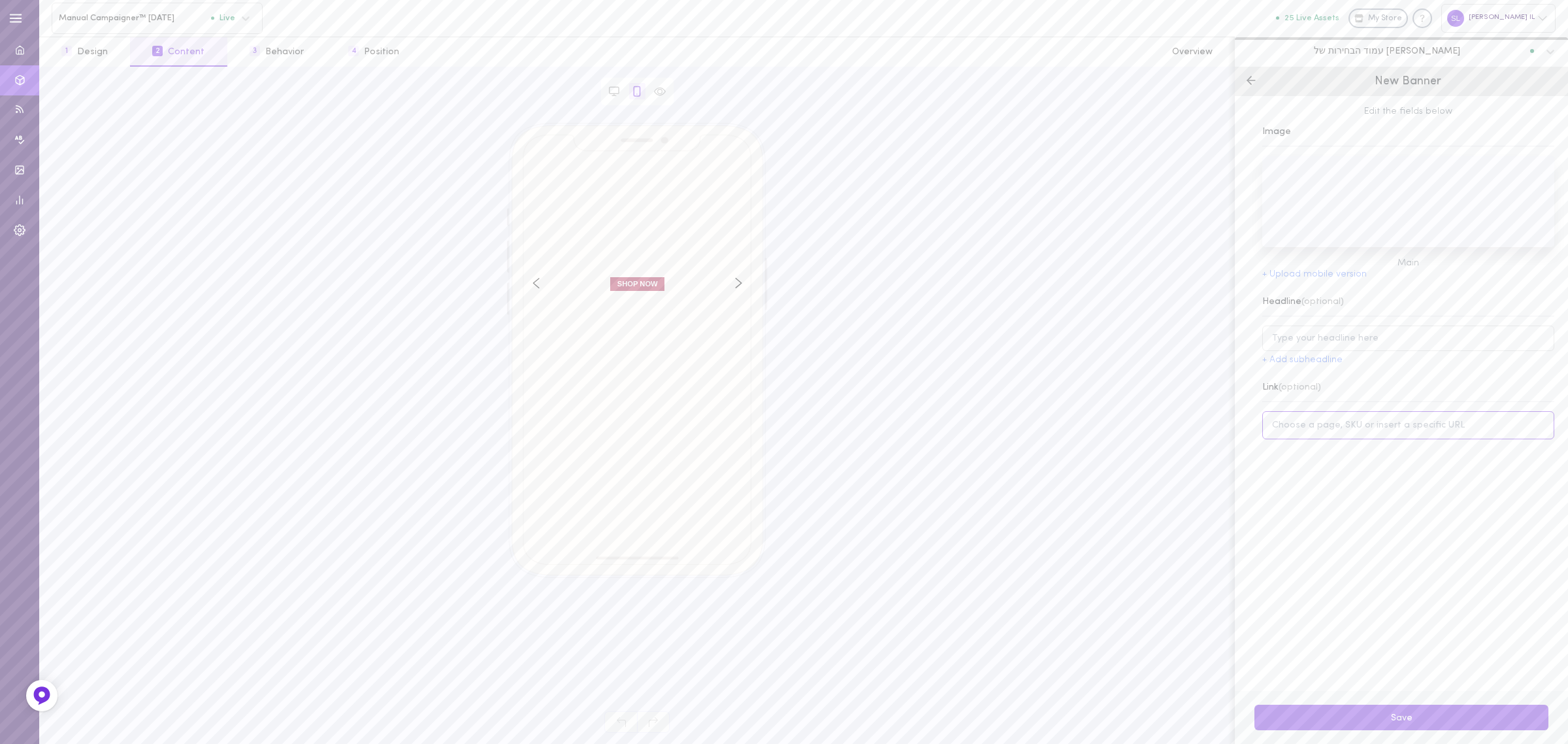
click at [1354, 432] on input at bounding box center [1408, 424] width 292 height 28
click at [1343, 327] on div "Sapir’s Limited Edition Surprise Bag 100725" at bounding box center [1383, 313] width 160 height 27
type input "[URL][DOMAIN_NAME]"
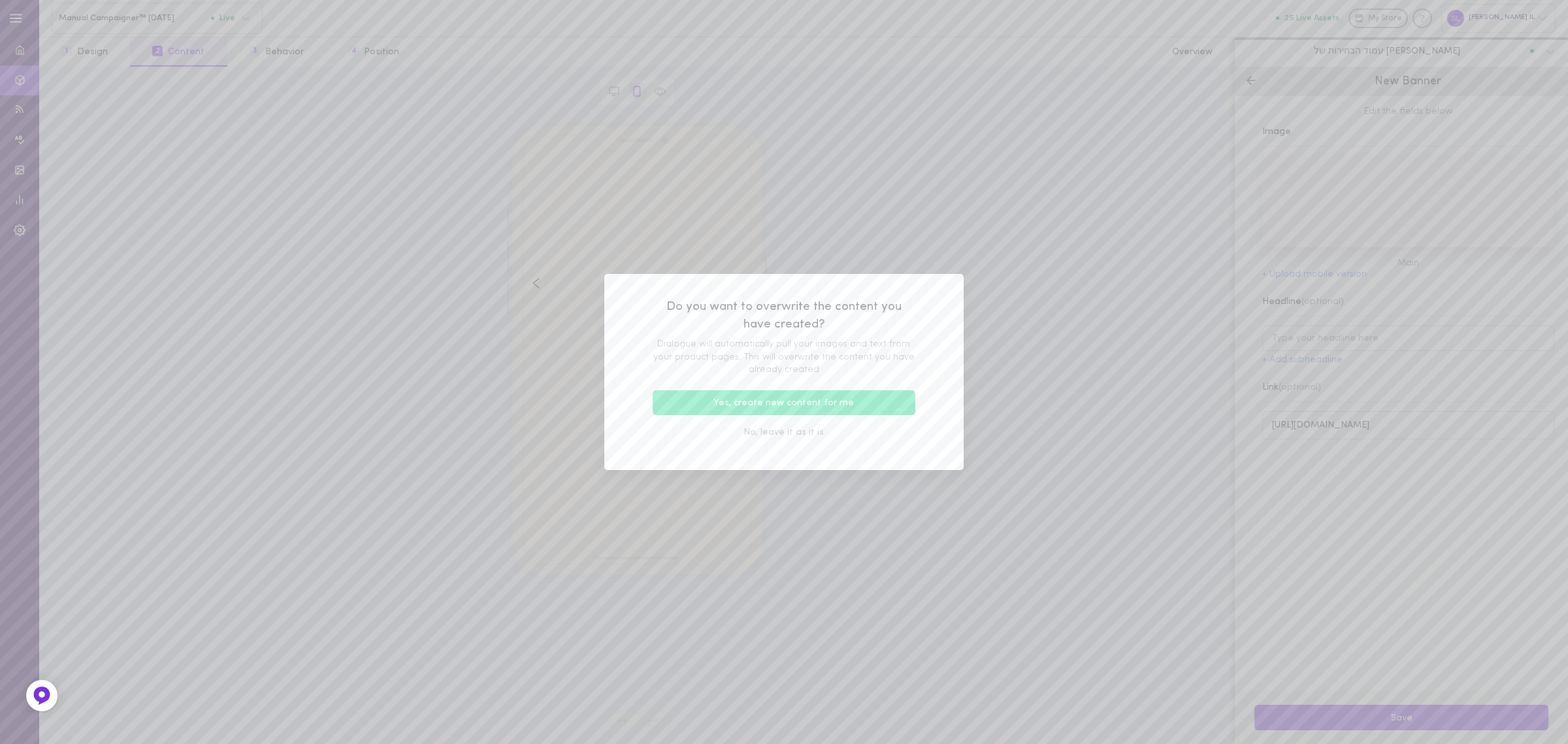
click at [828, 436] on button "No, leave it as it is" at bounding box center [784, 432] width 263 height 26
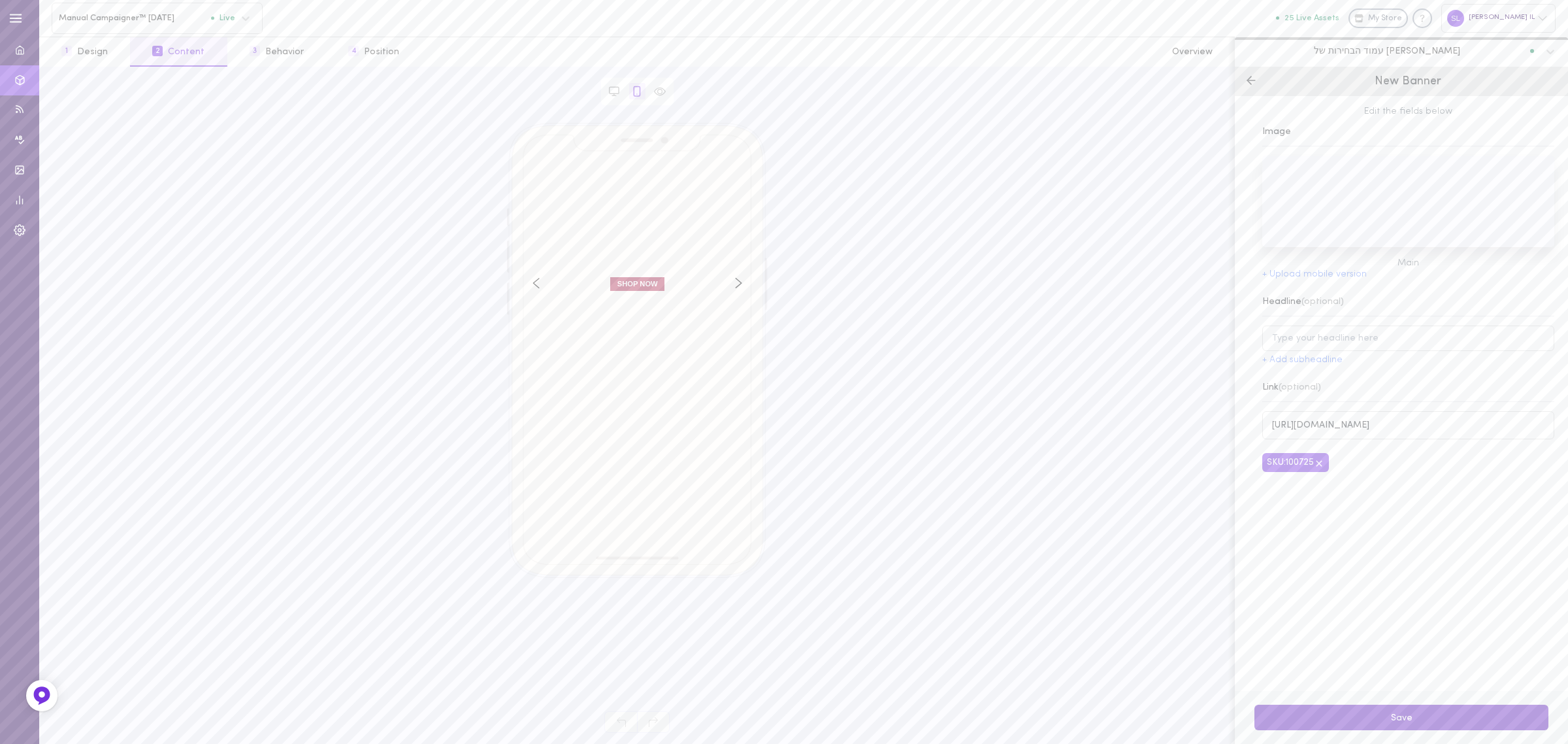
click at [1383, 723] on button "Save" at bounding box center [1401, 718] width 294 height 26
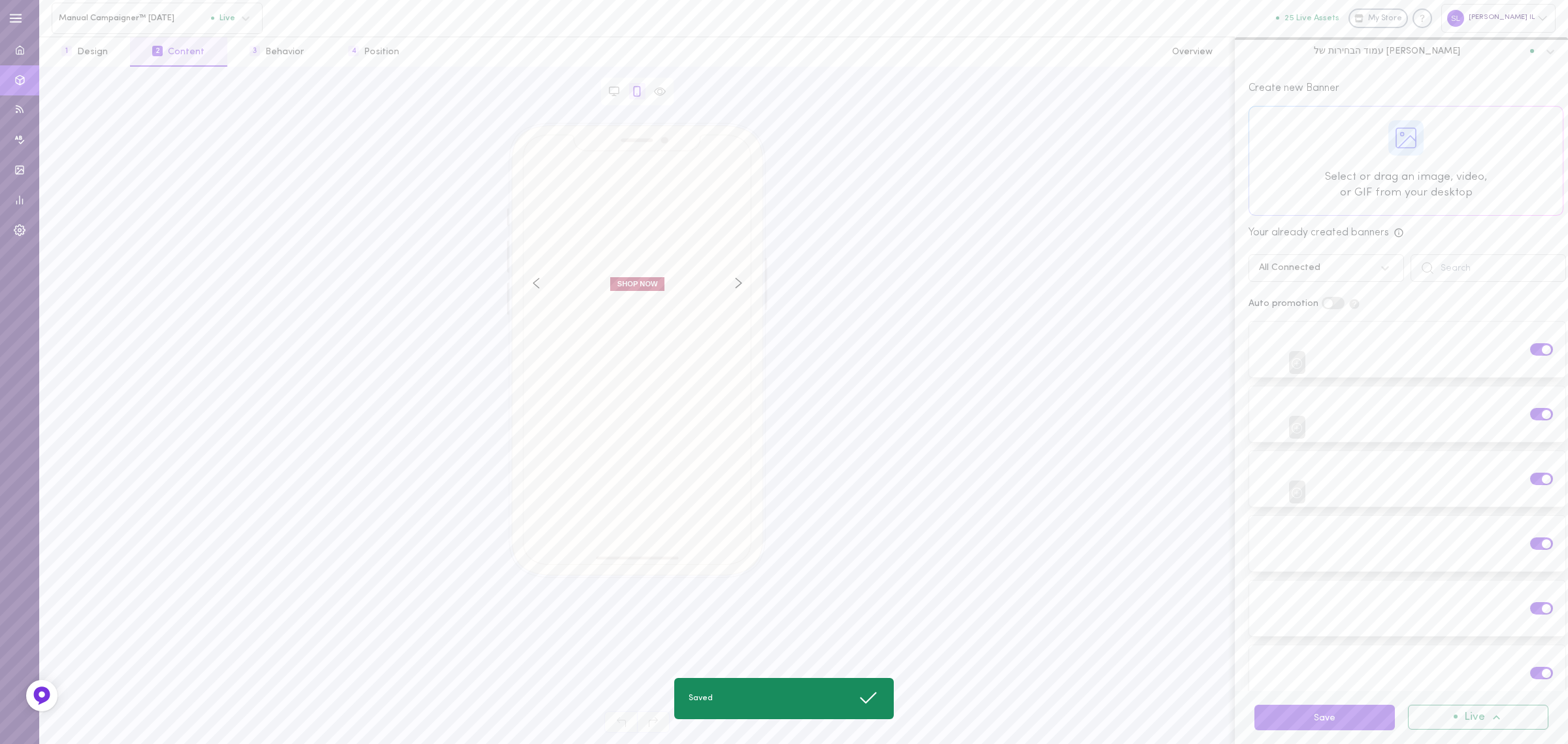
scroll to position [14, 0]
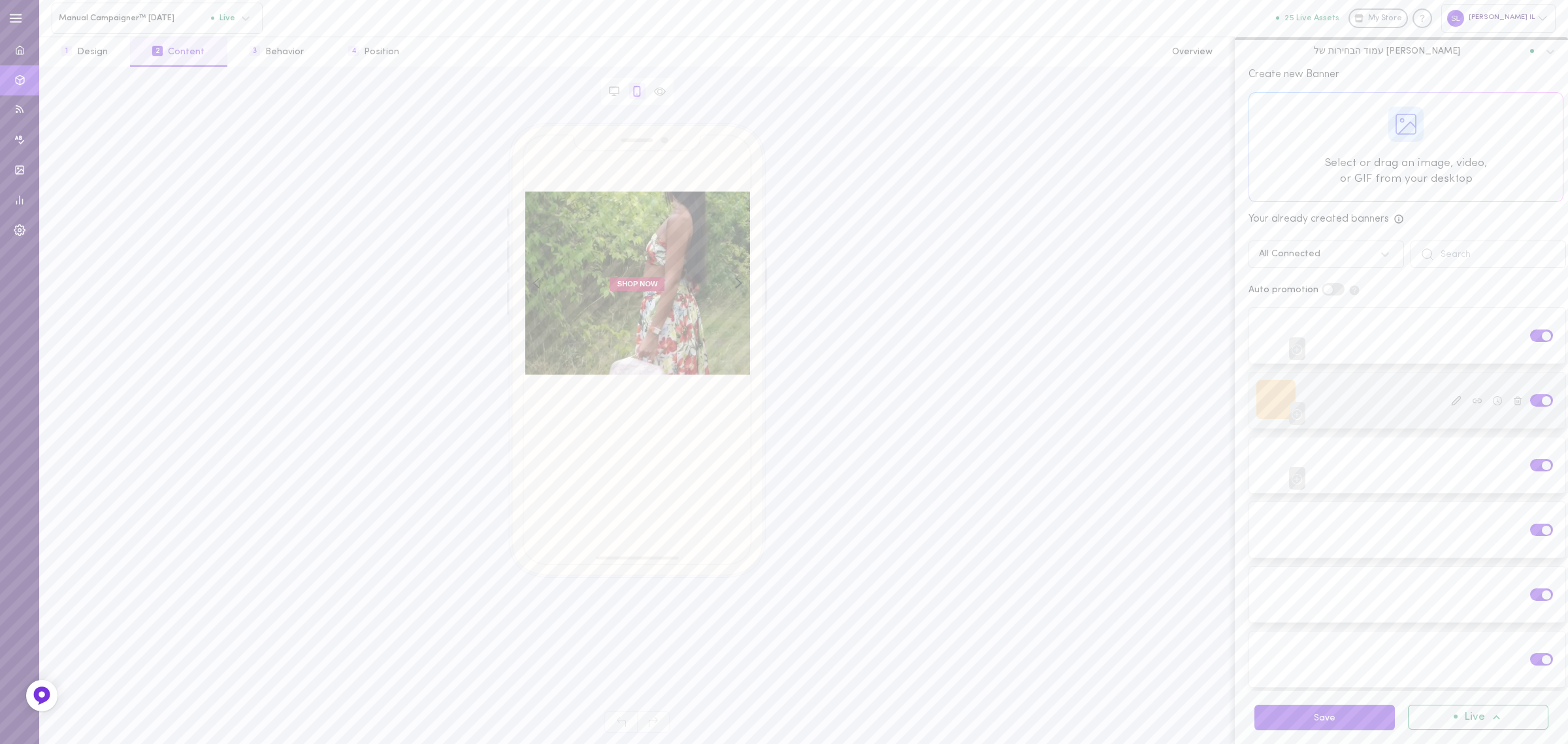
click at [1272, 391] on div at bounding box center [1276, 399] width 39 height 39
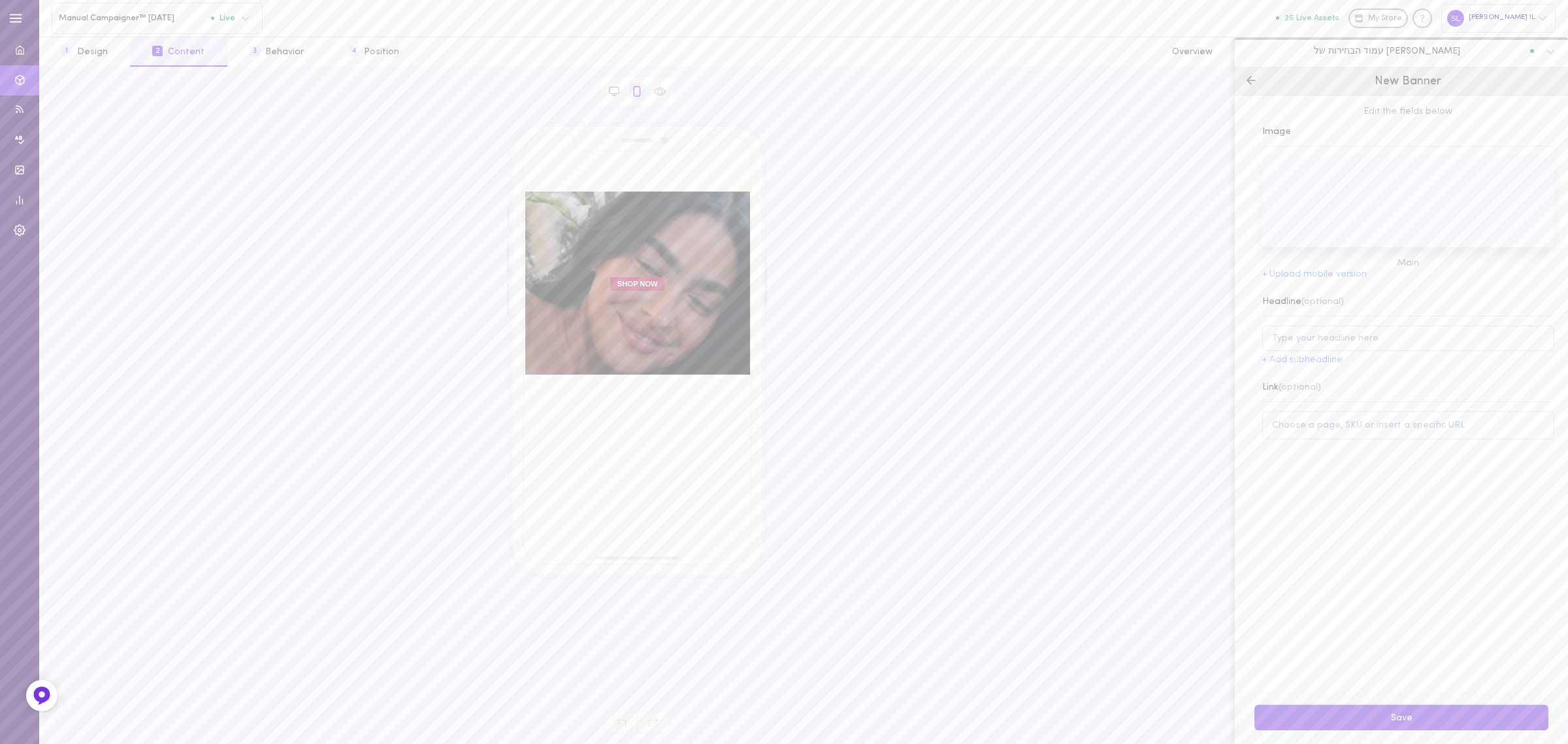
scroll to position [0, 0]
click at [1245, 76] on icon at bounding box center [1251, 80] width 13 height 13
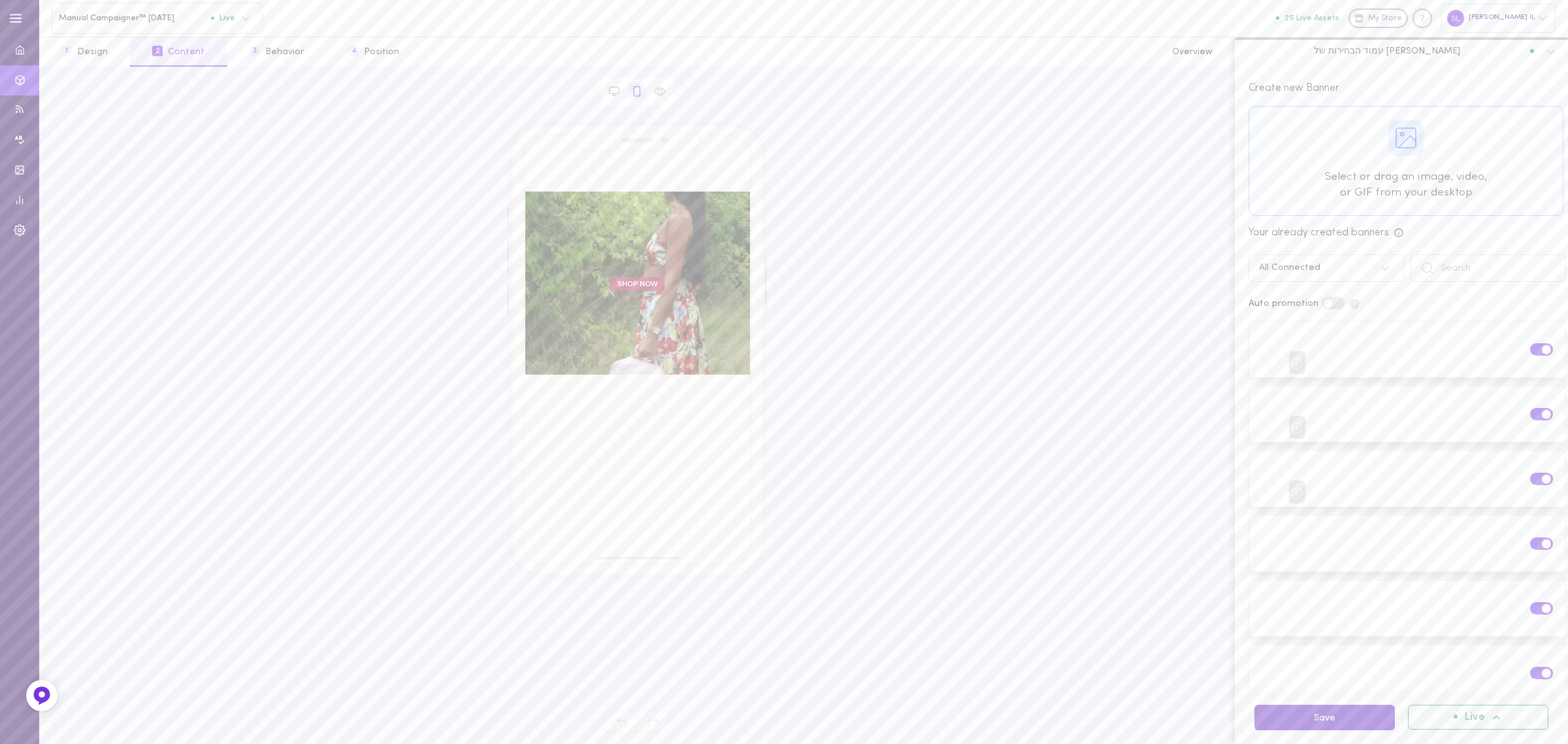
click at [1328, 720] on button "Save" at bounding box center [1324, 718] width 141 height 26
